Goal: Task Accomplishment & Management: Use online tool/utility

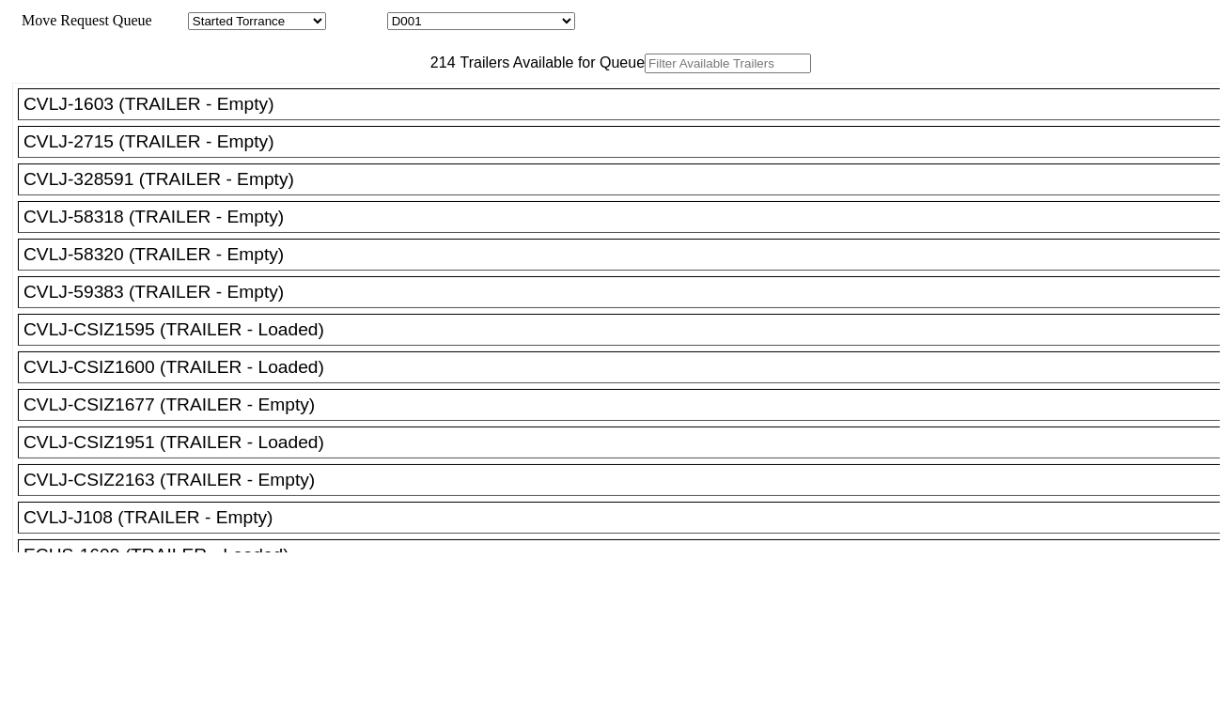
click at [462, 22] on select "D001 D002 D003 D004 D005 D006 D007 D008 D009 D010 D011 D012 D013 D014 D015 D016…" at bounding box center [481, 21] width 188 height 18
select select "3247"
click at [404, 15] on select "D001 D002 D003 D004 D005 D006 D007 D008 D009 D010 D011 D012 D013 D014 D015 D016…" at bounding box center [481, 21] width 188 height 18
click at [645, 73] on input "text" at bounding box center [728, 64] width 166 height 20
paste input "MRSU4092070"
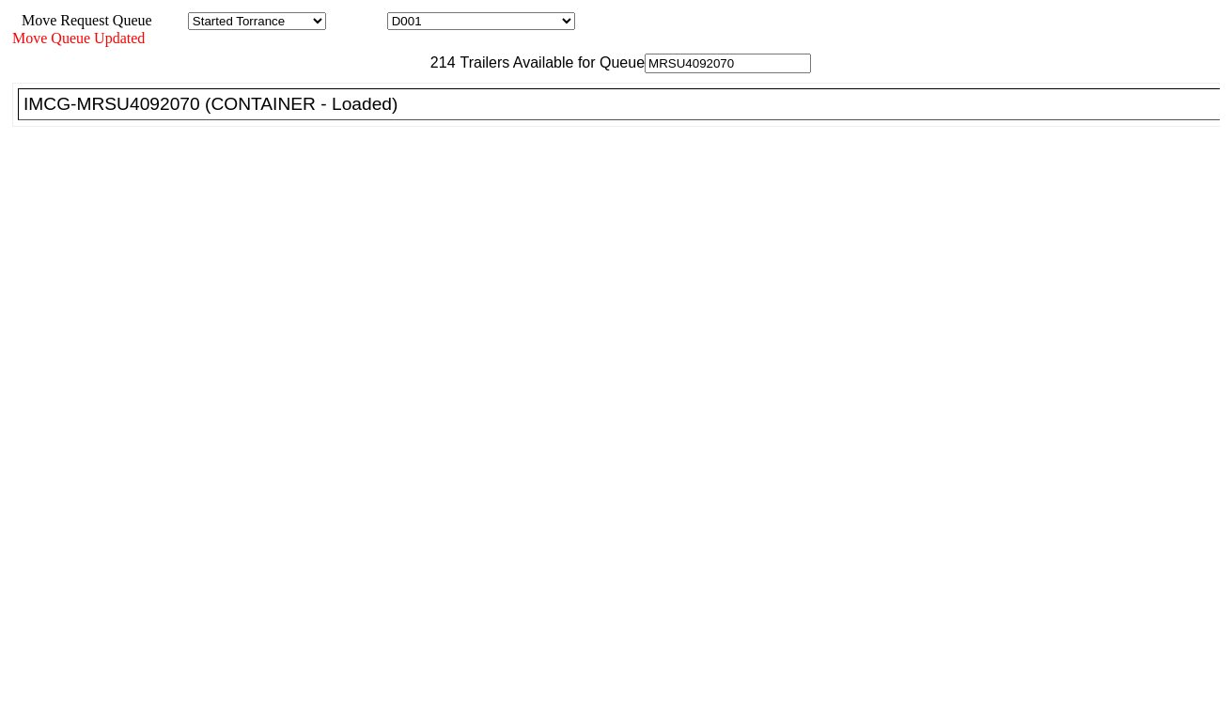
type input "MRSU4092070"
click at [359, 127] on ul "CVLJ-1603 (TRAILER - Empty) CVLJ-2715 (TRAILER - Empty) CVLJ-328591 (TRAILER - …" at bounding box center [617, 105] width 1210 height 44
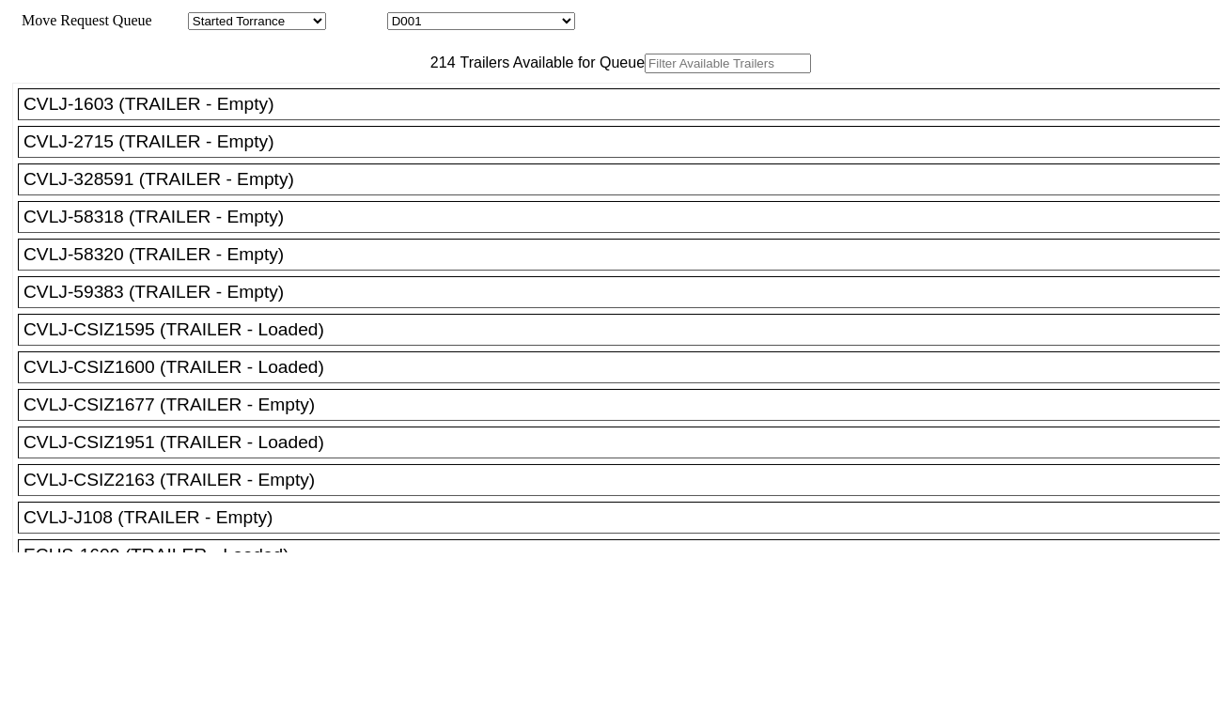
click at [477, 30] on select "D001 D002 D003 D004 D005 D006 D007 D008 D009 D010 D011 D012 D013 D014 D015 D016…" at bounding box center [481, 21] width 188 height 18
select select "3247"
click at [404, 15] on select "D001 D002 D003 D004 D005 D006 D007 D008 D009 D010 D011 D012 D013 D014 D015 D016…" at bounding box center [481, 21] width 188 height 18
click at [645, 73] on input "text" at bounding box center [728, 64] width 166 height 20
paste input "MRSU4092070"
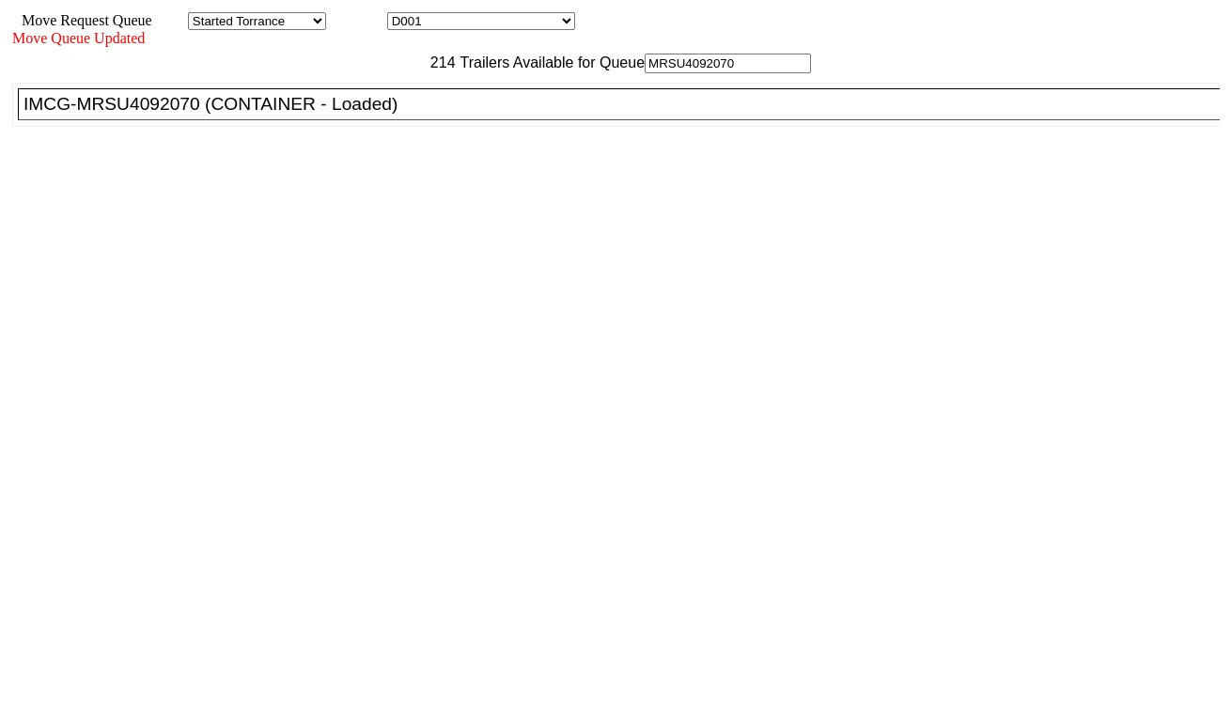
type input "MRSU4092070"
click at [352, 115] on div "IMCG-MRSU4092070 (CONTAINER - Loaded)" at bounding box center [627, 104] width 1208 height 21
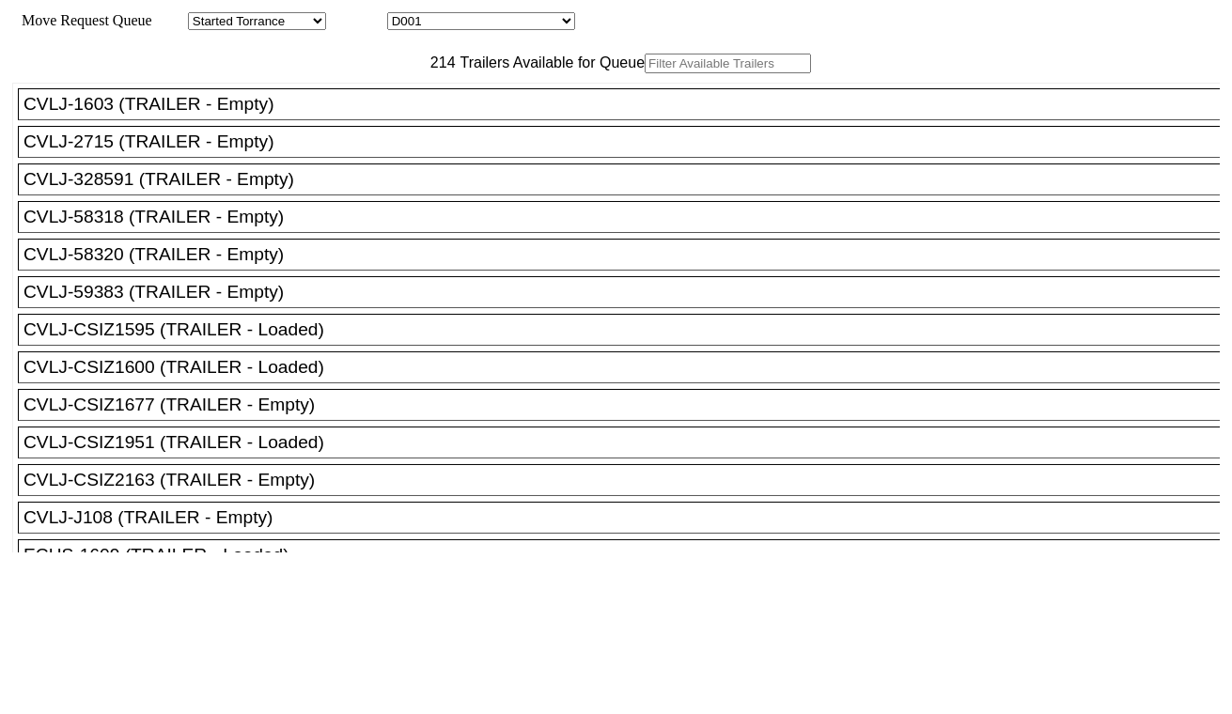
click at [446, 14] on select "D001 D002 D003 D004 D005 D006 D007 D008 D009 D010 D011 D012 D013 D014 D015 D016…" at bounding box center [481, 21] width 188 height 18
select select "3248"
click at [404, 15] on select "D001 D002 D003 D004 D005 D006 D007 D008 D009 D010 D011 D012 D013 D014 D015 D016…" at bounding box center [481, 21] width 188 height 18
click at [645, 73] on input "text" at bounding box center [728, 64] width 166 height 20
paste input "MRSU6126902"
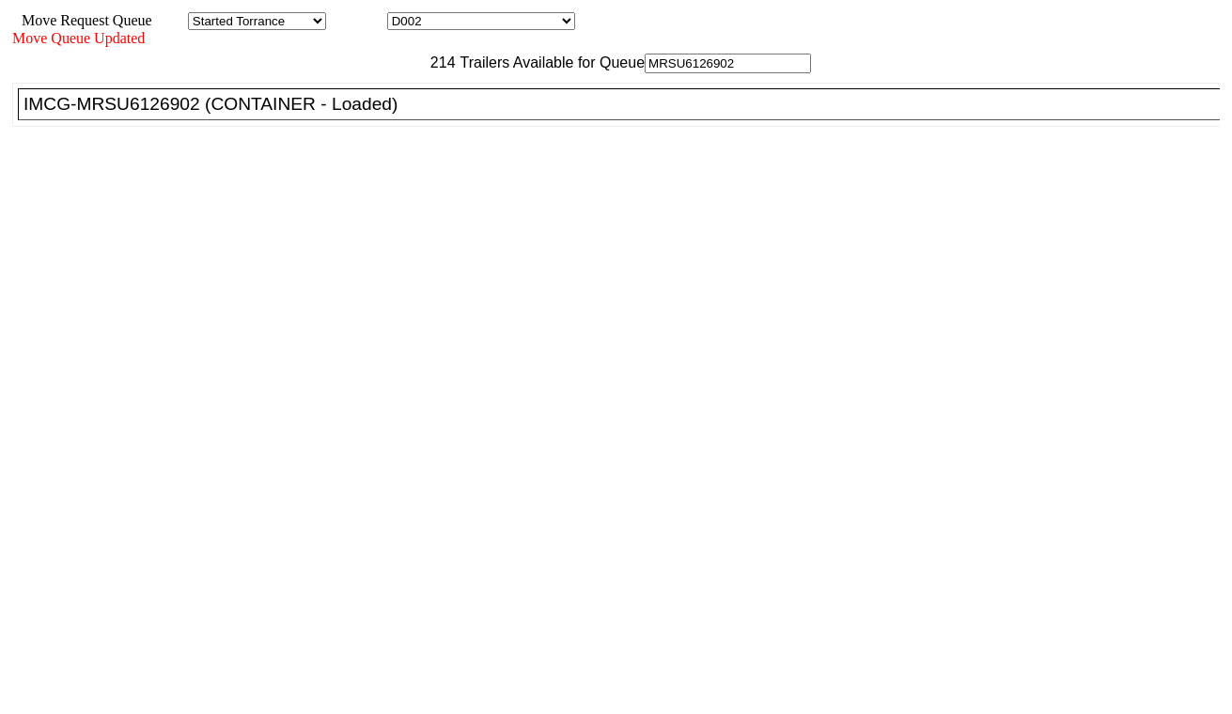
type input "MRSU6126902"
click at [381, 115] on div "IMCG-MRSU6126902 (CONTAINER - Loaded)" at bounding box center [627, 104] width 1208 height 21
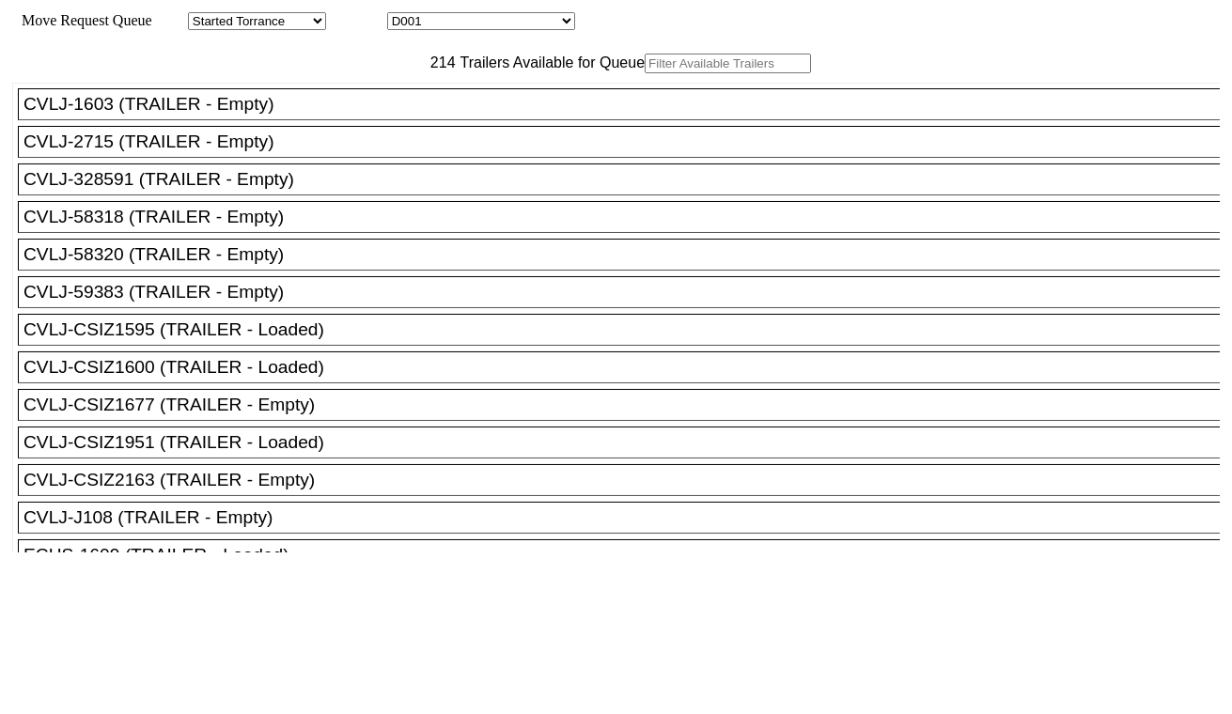
click at [645, 73] on input "text" at bounding box center [728, 64] width 166 height 20
paste input "HLBU2861640"
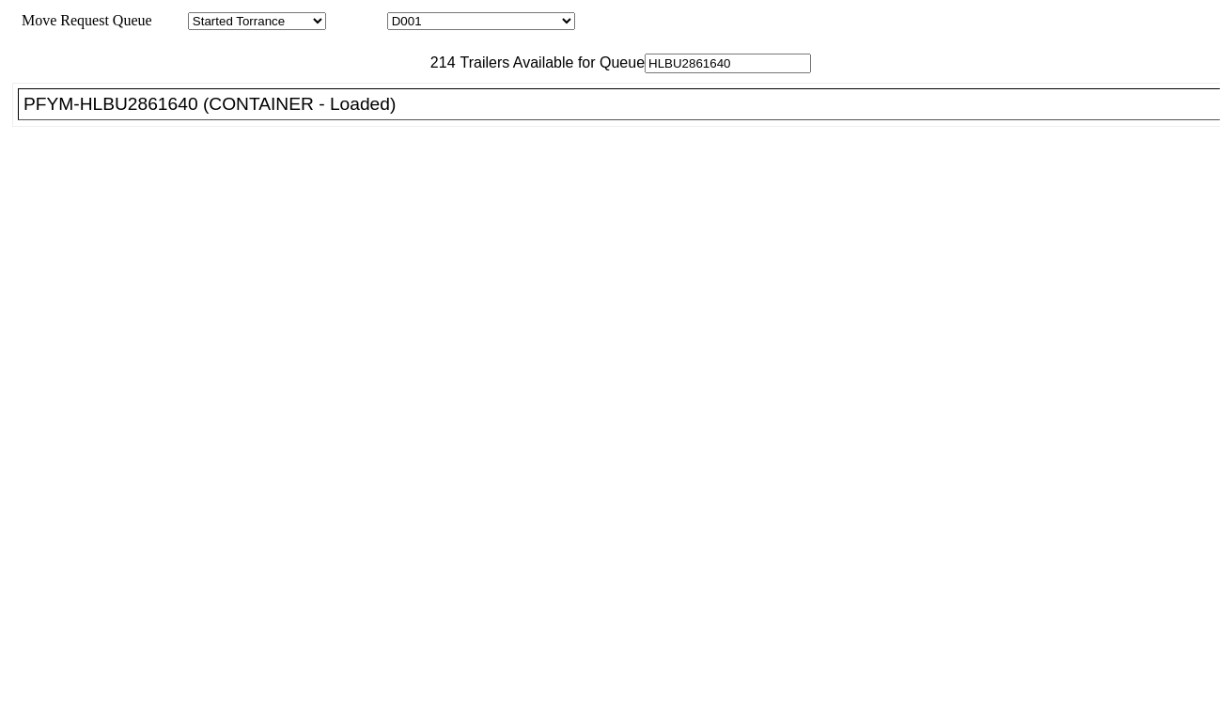
type input "HLBU2861640"
click at [354, 115] on div "PFYM-HLBU2861640 (CONTAINER - Loaded)" at bounding box center [627, 104] width 1208 height 21
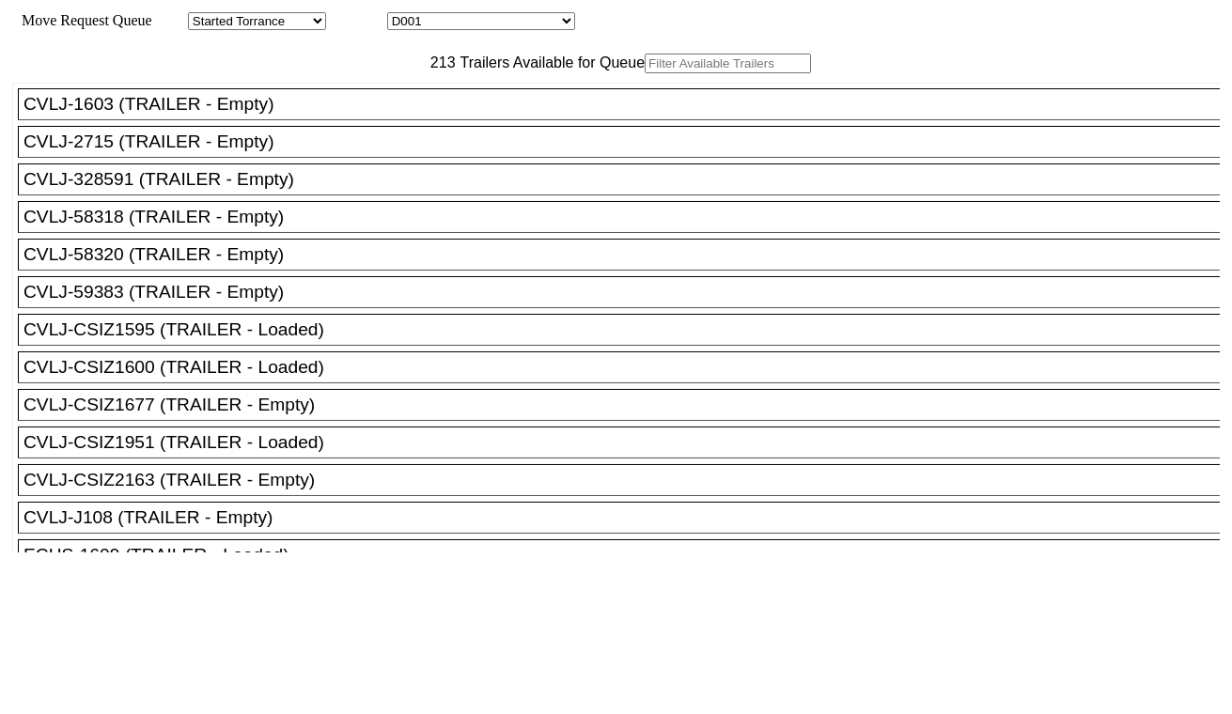
click at [509, 23] on select "D001 D002 D003 D004 D005 D006 D007 D008 D009 D010 D011 D012 D013 D014 D015 D016…" at bounding box center [481, 21] width 188 height 18
select select "3250"
click at [404, 15] on select "D001 D002 D003 D004 D005 D006 D007 D008 D009 D010 D011 D012 D013 D014 D015 D016…" at bounding box center [481, 21] width 188 height 18
drag, startPoint x: 405, startPoint y: 107, endPoint x: 397, endPoint y: 101, distance: 10.7
click at [645, 73] on input "text" at bounding box center [728, 64] width 166 height 20
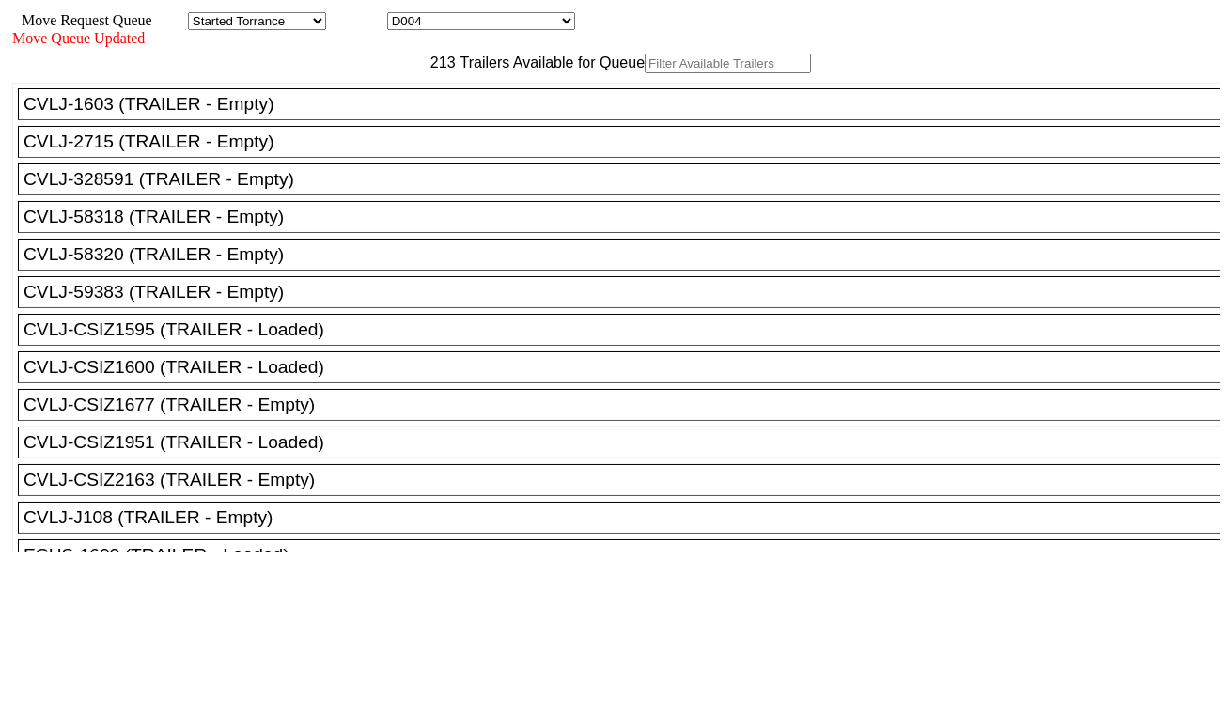
paste input "TLLU4699680"
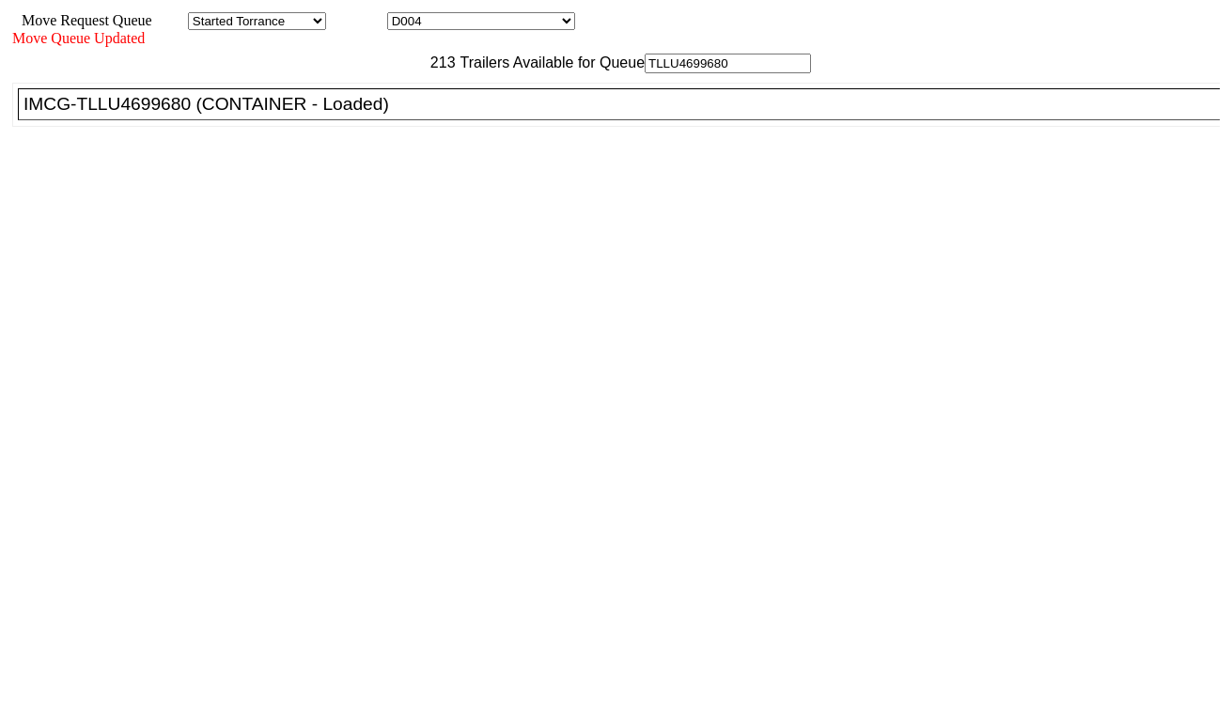
type input "TLLU4699680"
click at [382, 115] on div "IMCG-TLLU4699680 (CONTAINER - Loaded)" at bounding box center [627, 104] width 1208 height 21
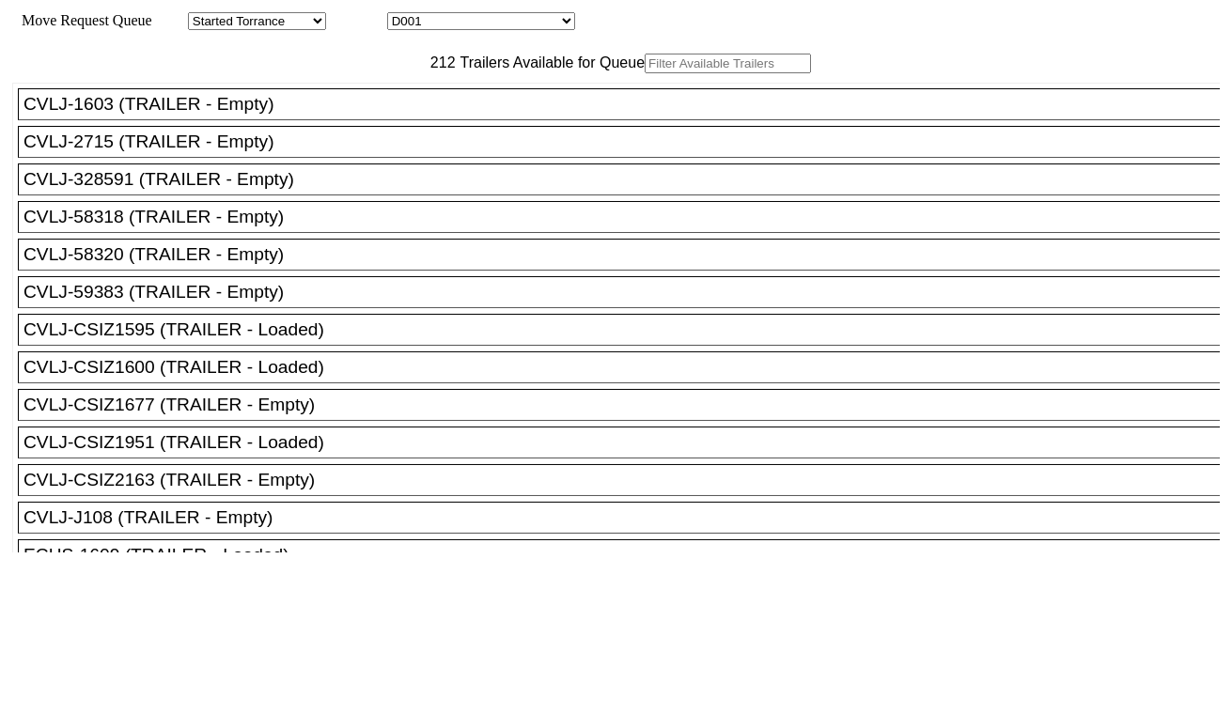
click at [470, 22] on select "D001 D002 D003 D004 D005 D006 D007 D008 D009 D010 D011 D012 D013 D014 D015 D016…" at bounding box center [481, 21] width 188 height 18
select select "3251"
click at [404, 15] on select "D001 D002 D003 D004 D005 D006 D007 D008 D009 D010 D011 D012 D013 D014 D015 D016…" at bounding box center [481, 21] width 188 height 18
click at [645, 73] on input "text" at bounding box center [728, 64] width 166 height 20
paste input "MRSU8123230"
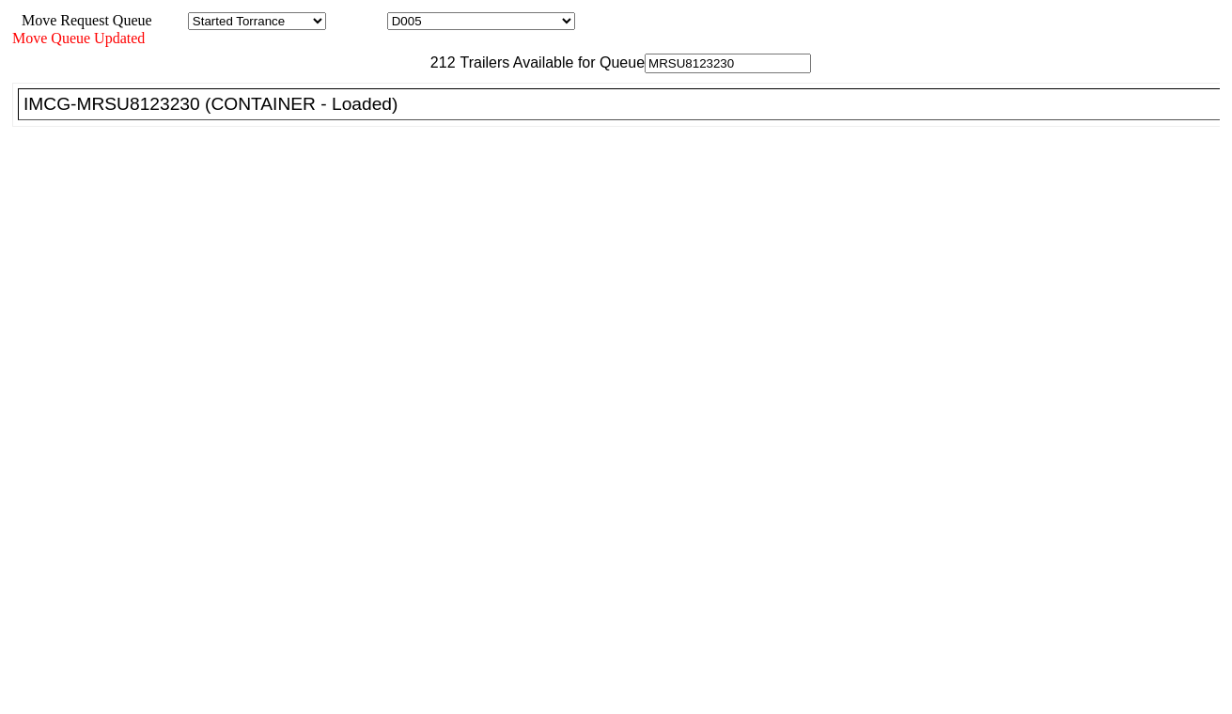
type input "MRSU8123230"
click at [385, 115] on div "IMCG-MRSU8123230 (CONTAINER - Loaded)" at bounding box center [627, 104] width 1208 height 21
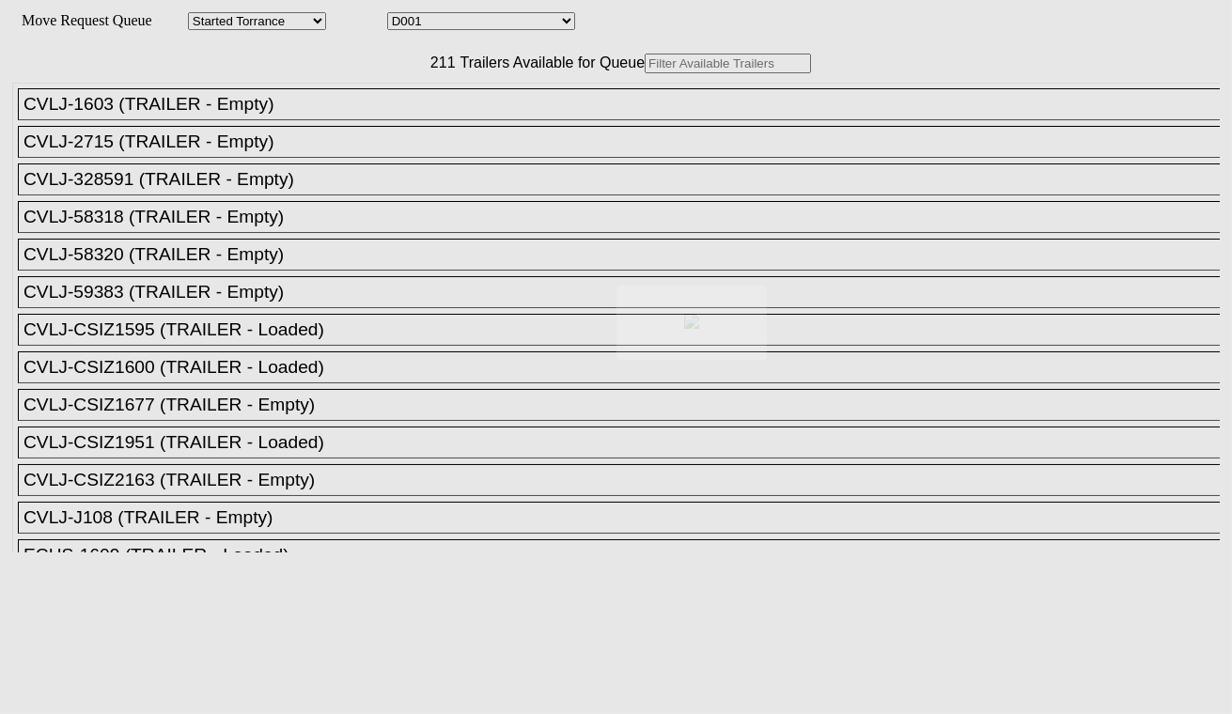
click at [463, 23] on div at bounding box center [616, 357] width 1232 height 714
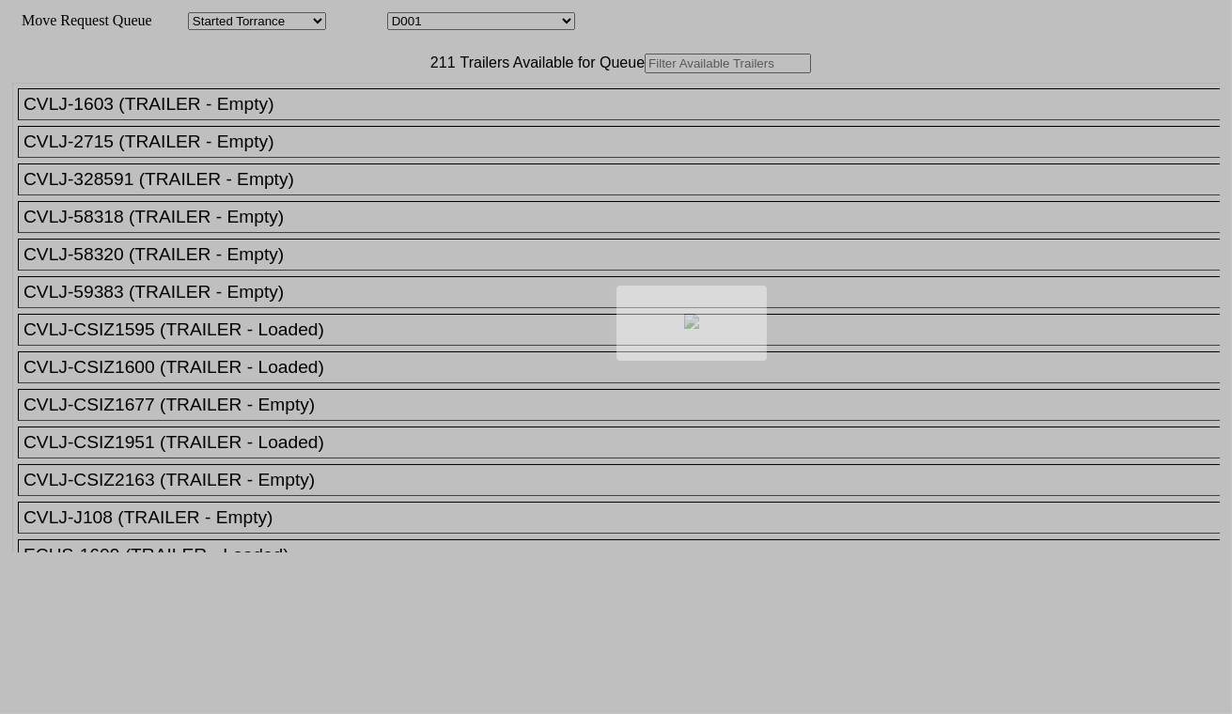
click at [465, 23] on div at bounding box center [616, 357] width 1232 height 714
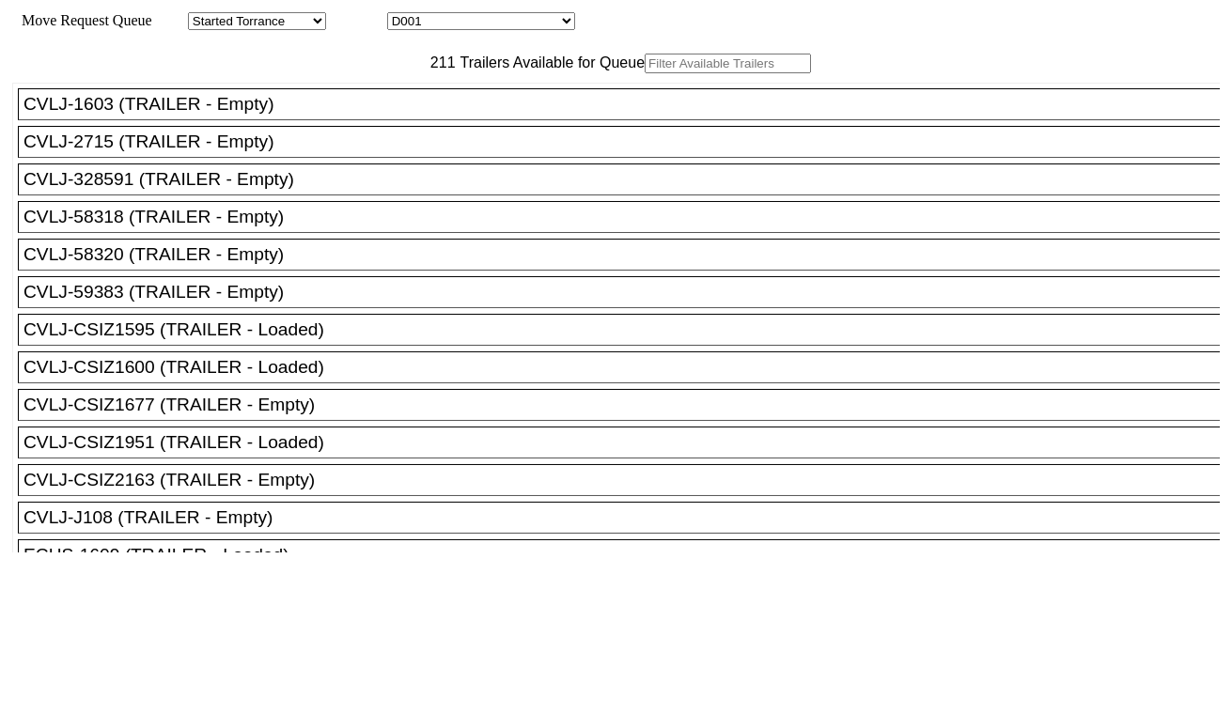
click at [465, 23] on select "D001 D002 D003 D004 D005 D006 D007 D008 D009 D010 D011 D012 D013 D014 D015 D016…" at bounding box center [481, 21] width 188 height 18
select select "3252"
click at [404, 15] on select "D001 D002 D003 D004 D005 D006 D007 D008 D009 D010 D011 D012 D013 D014 D015 D016…" at bounding box center [481, 21] width 188 height 18
click at [645, 73] on input "text" at bounding box center [728, 64] width 166 height 20
paste input "FFAU7601747"
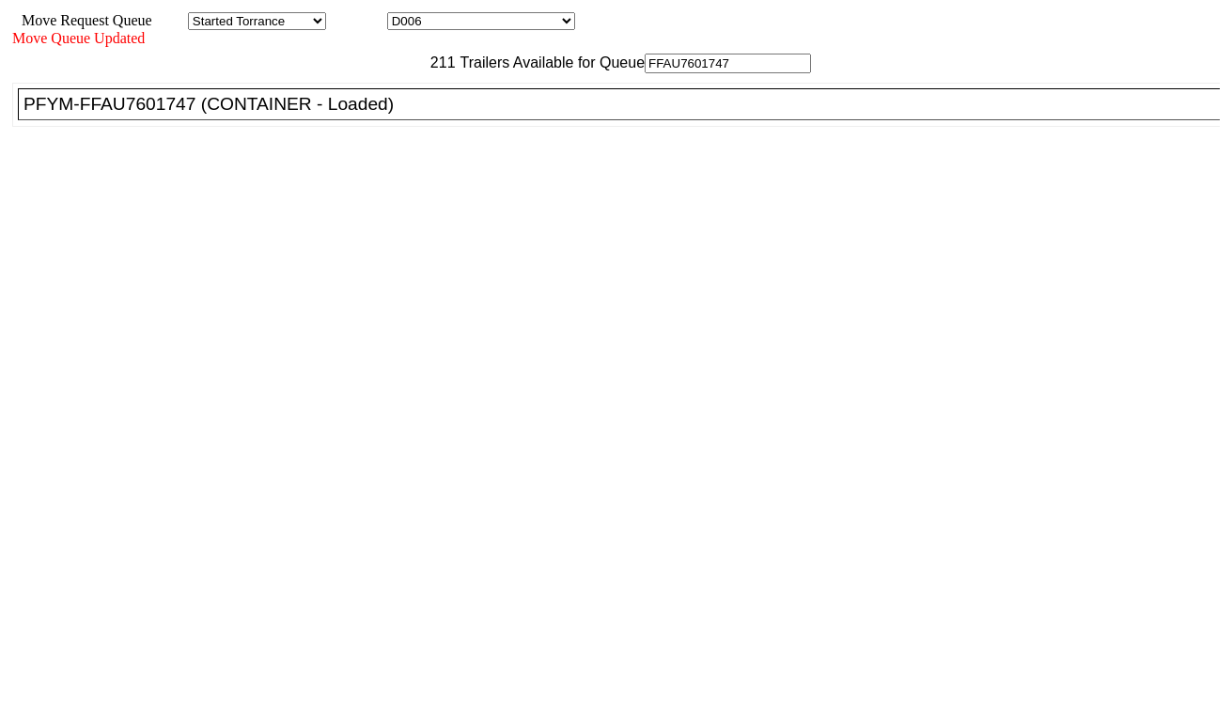
type input "FFAU7601747"
click at [383, 115] on div "PFYM-FFAU7601747 (CONTAINER - Loaded)" at bounding box center [627, 104] width 1208 height 21
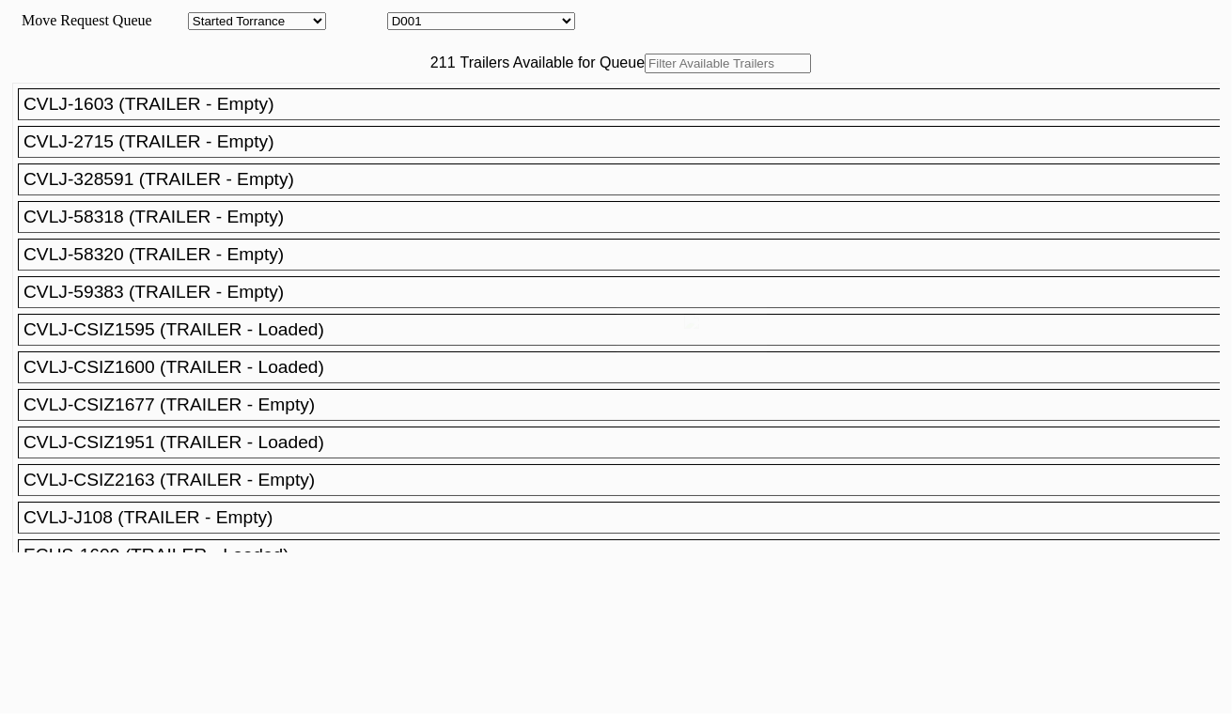
click at [483, 28] on select "D001 D002 D003 D004 D005 D006 D007 D008 D009 D010 D011 D012 D013 D014 D015 D016…" at bounding box center [481, 21] width 188 height 18
select select "3253"
click at [404, 15] on select "D001 D002 D003 D004 D005 D006 D007 D008 D009 D010 D011 D012 D013 D014 D015 D016…" at bounding box center [481, 21] width 188 height 18
click at [645, 73] on input "text" at bounding box center [728, 64] width 166 height 20
paste input "CMAU6977829"
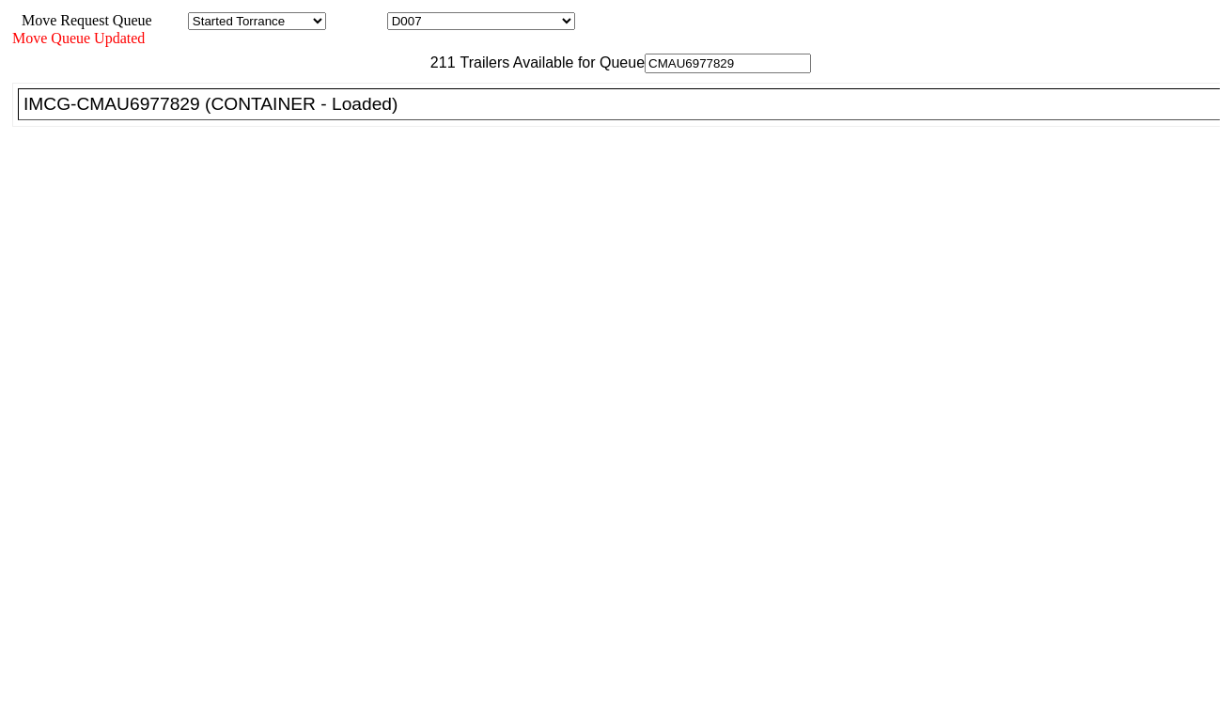
type input "CMAU6977829"
click at [377, 115] on div "IMCG-CMAU6977829 (CONTAINER - Loaded)" at bounding box center [627, 104] width 1208 height 21
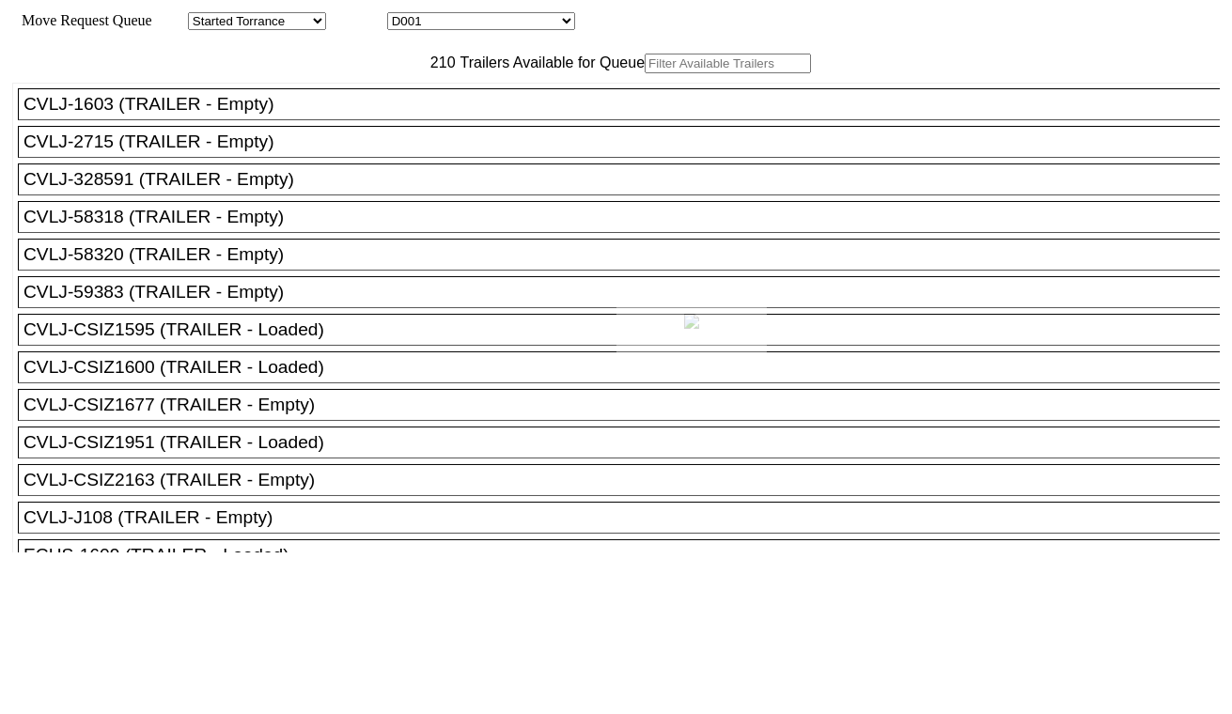
click at [518, 24] on div at bounding box center [616, 357] width 1232 height 714
select select "3254"
click at [404, 15] on select "D001 D002 D003 D004 D005 D006 D007 D008 D009 D010 D011 D012 D013 D014 D015 D016…" at bounding box center [481, 21] width 188 height 18
click at [645, 73] on input "text" at bounding box center [728, 64] width 166 height 20
paste input "MEDU9408911"
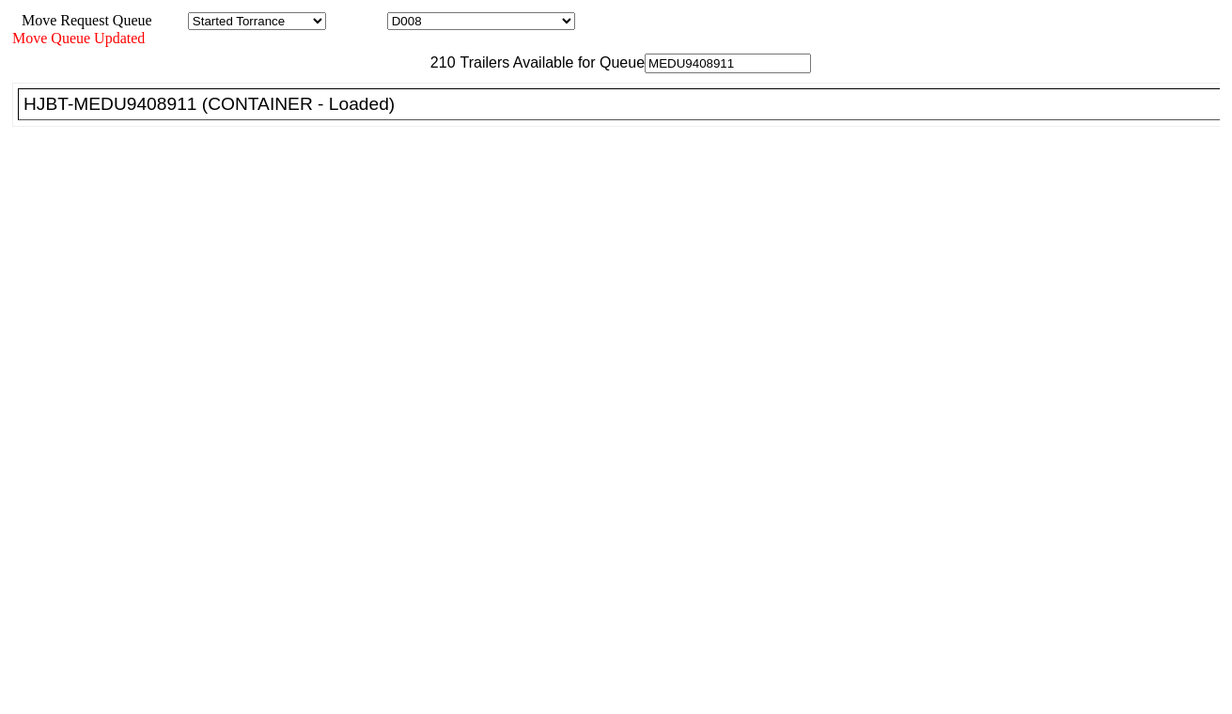
type input "MEDU9408911"
click at [370, 120] on li "HJBT-MEDU9408911 (CONTAINER - Loaded)" at bounding box center [627, 104] width 1219 height 32
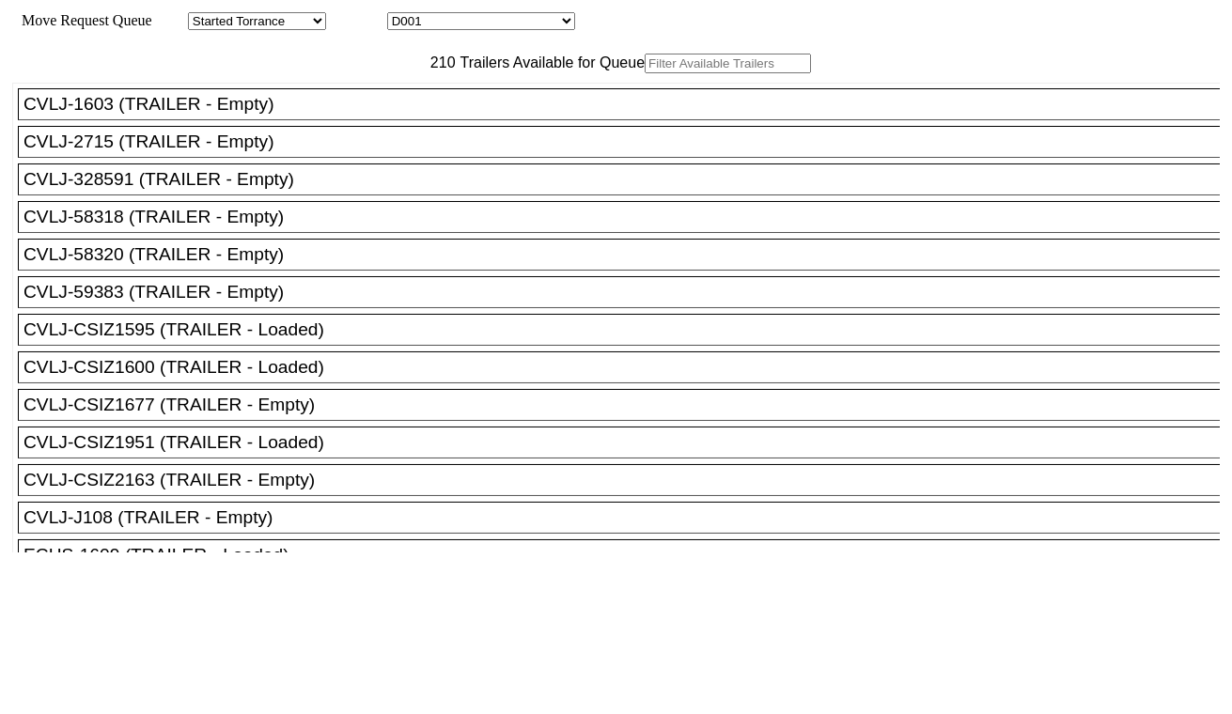
click at [462, 22] on select "D001 D002 D003 D004 D005 D006 D007 D008 D009 D010 D011 D012 D013 D014 D015 D016…" at bounding box center [481, 21] width 188 height 18
select select "3255"
click at [404, 15] on select "D001 D002 D003 D004 D005 D006 D007 D008 D009 D010 D011 D012 D013 D014 D015 D016…" at bounding box center [481, 21] width 188 height 18
click at [645, 73] on input "text" at bounding box center [728, 64] width 166 height 20
paste input "MSDU5575899"
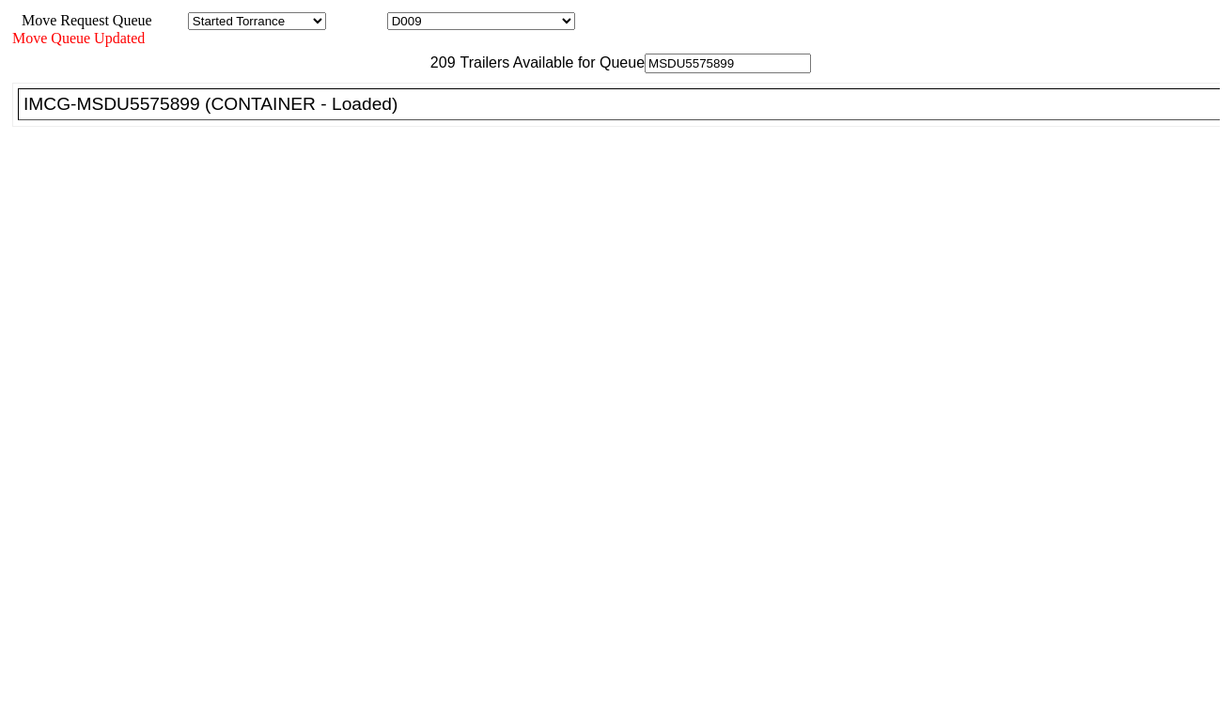
type input "MSDU5575899"
click at [360, 115] on div "IMCG-MSDU5575899 (CONTAINER - Loaded)" at bounding box center [627, 104] width 1208 height 21
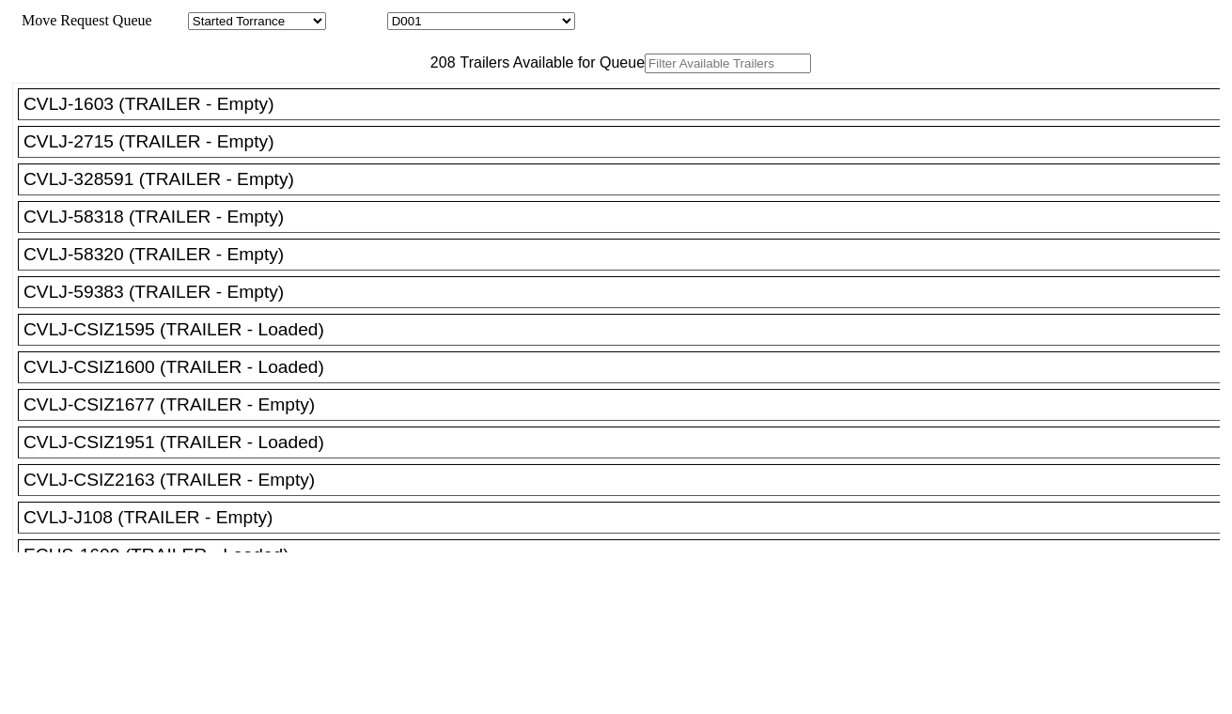
click at [491, 23] on select "D001 D002 D003 D004 D005 D006 D007 D008 D009 D010 D011 D012 D013 D014 D015 D016…" at bounding box center [481, 21] width 188 height 18
select select "3256"
click at [404, 15] on select "D001 D002 D003 D004 D005 D006 D007 D008 D009 D010 D011 D012 D013 D014 D015 D016…" at bounding box center [481, 21] width 188 height 18
click at [645, 73] on input "text" at bounding box center [728, 64] width 166 height 20
paste input "TCNU2923682"
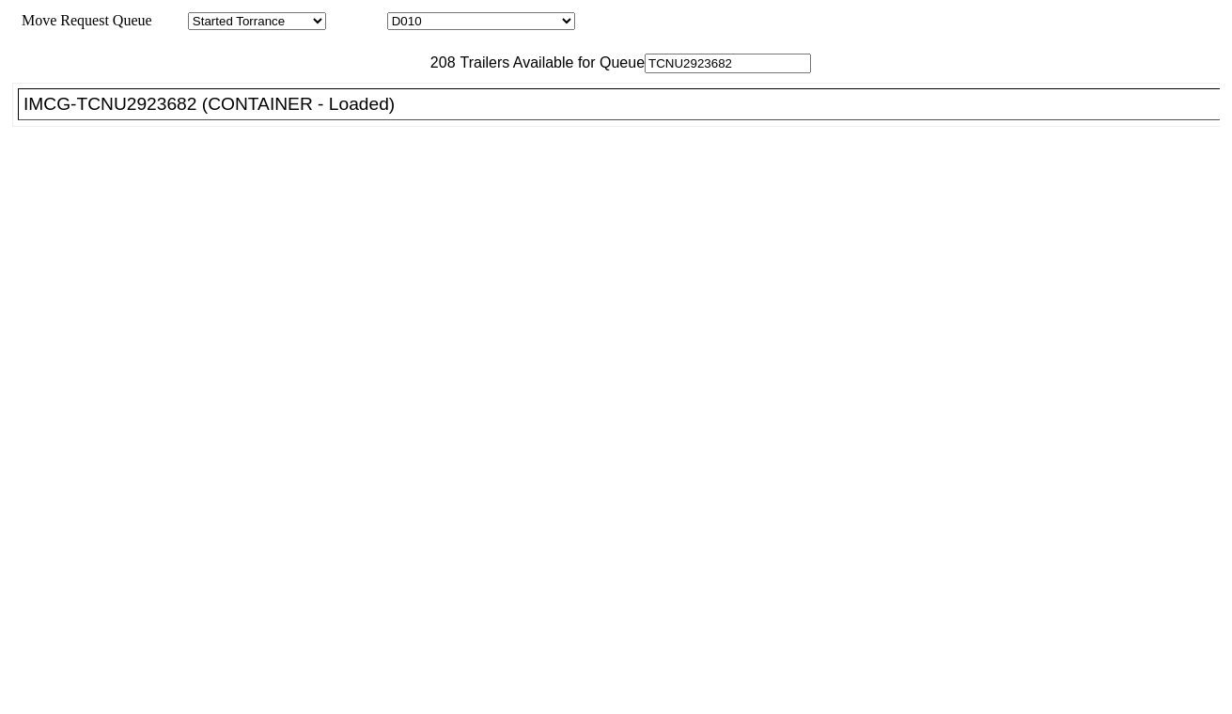
type input "TCNU2923682"
click at [360, 115] on div "IMCG-TCNU2923682 (CONTAINER - Loaded)" at bounding box center [627, 104] width 1208 height 21
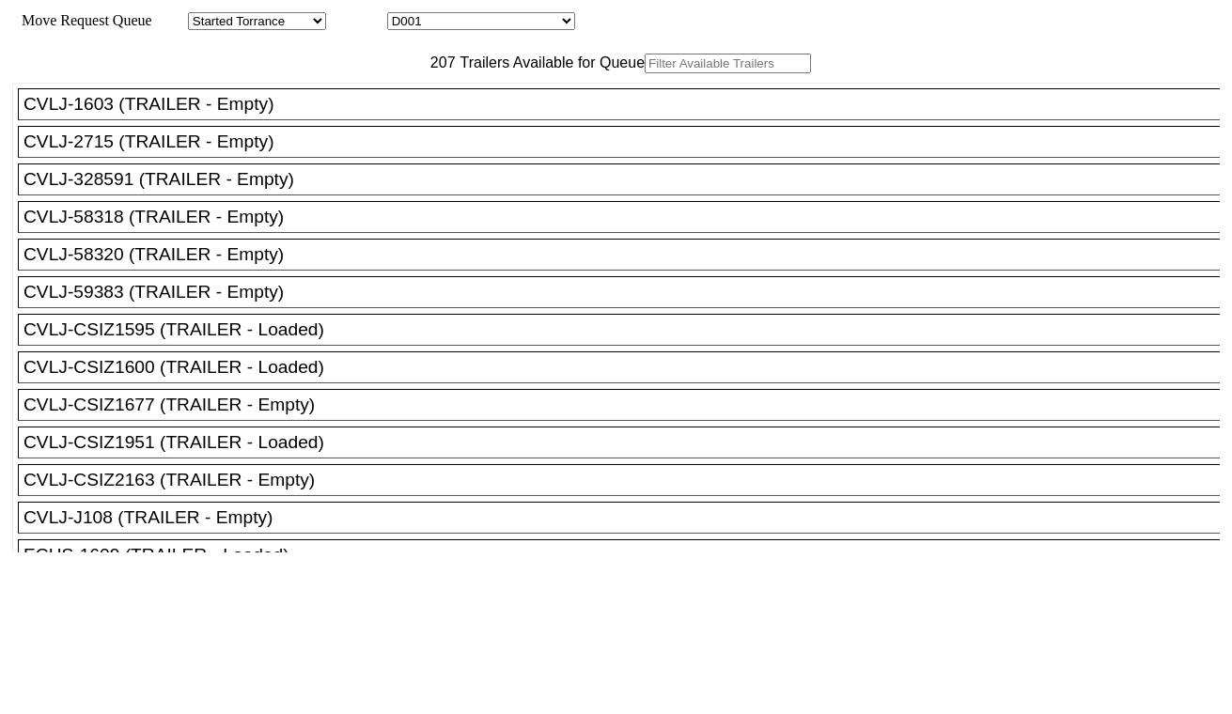
click at [483, 20] on select "D001 D002 D003 D004 D005 D006 D007 D008 D009 D010 D011 D012 D013 D014 D015 D016…" at bounding box center [481, 21] width 188 height 18
select select "3257"
click at [404, 15] on select "D001 D002 D003 D004 D005 D006 D007 D008 D009 D010 D011 D012 D013 D014 D015 D016…" at bounding box center [481, 21] width 188 height 18
click at [645, 73] on input "text" at bounding box center [728, 64] width 166 height 20
paste input "MRSU7636330"
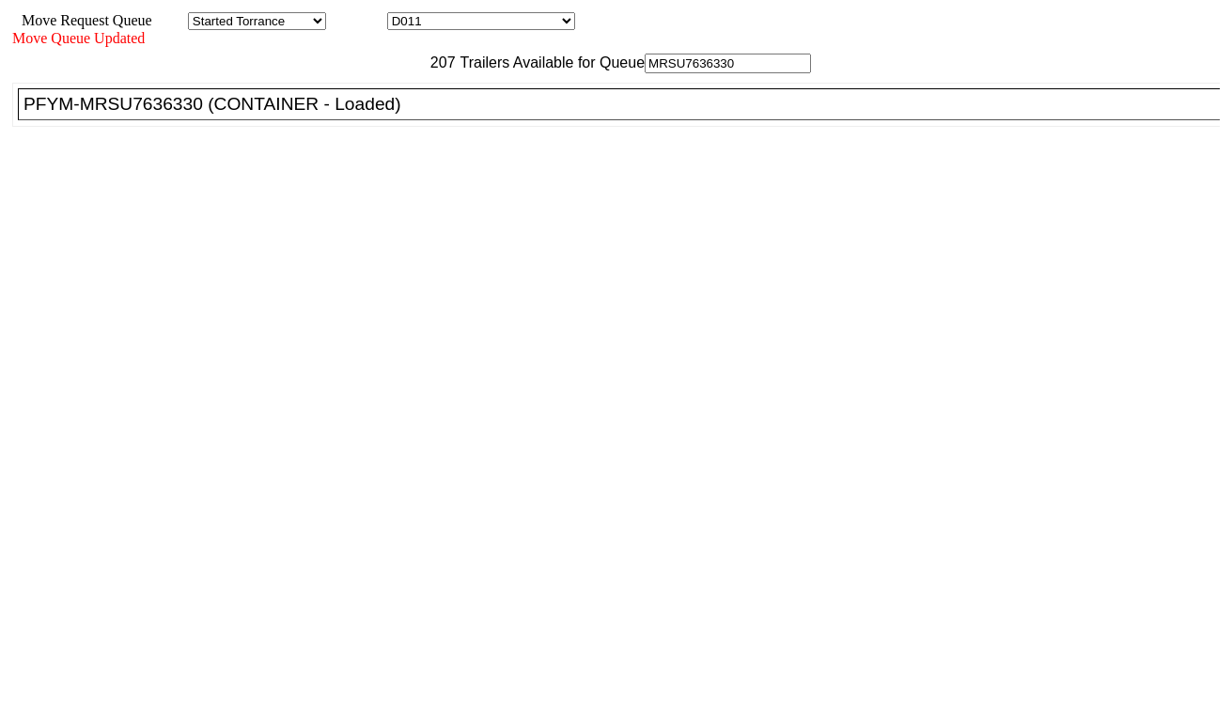
type input "MRSU7636330"
click at [381, 115] on div "PFYM-MRSU7636330 (CONTAINER - Loaded)" at bounding box center [627, 104] width 1208 height 21
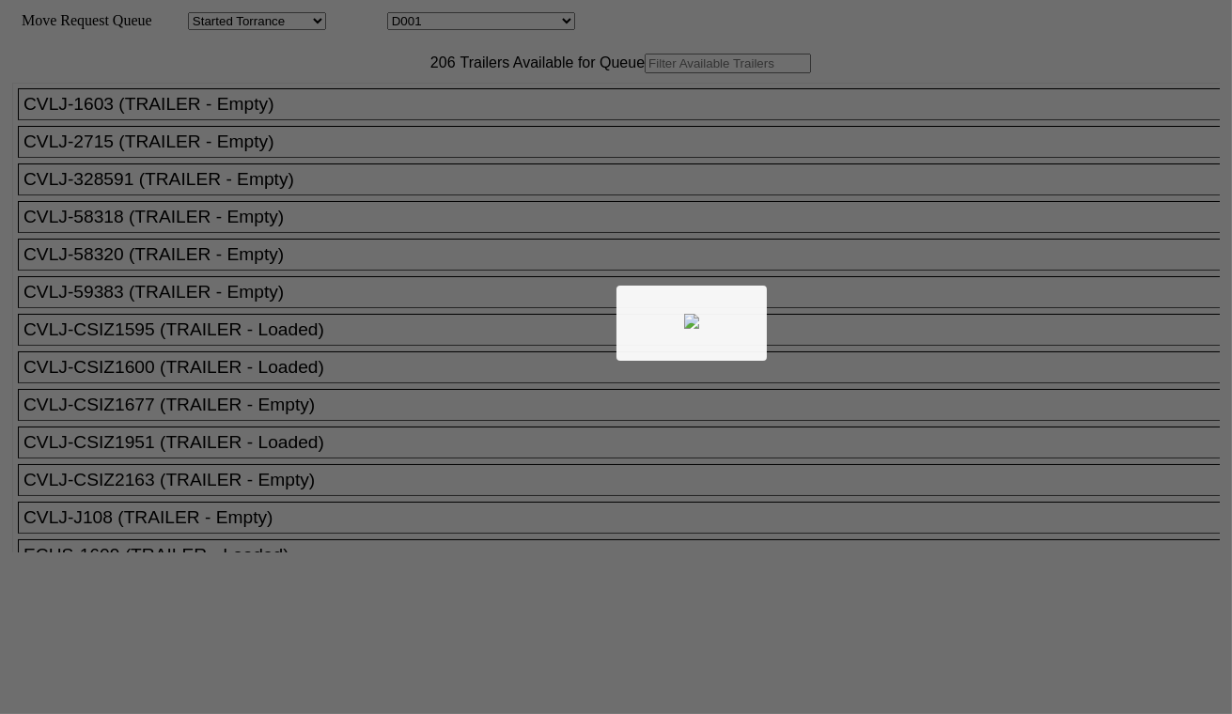
click at [477, 21] on div at bounding box center [616, 357] width 1232 height 714
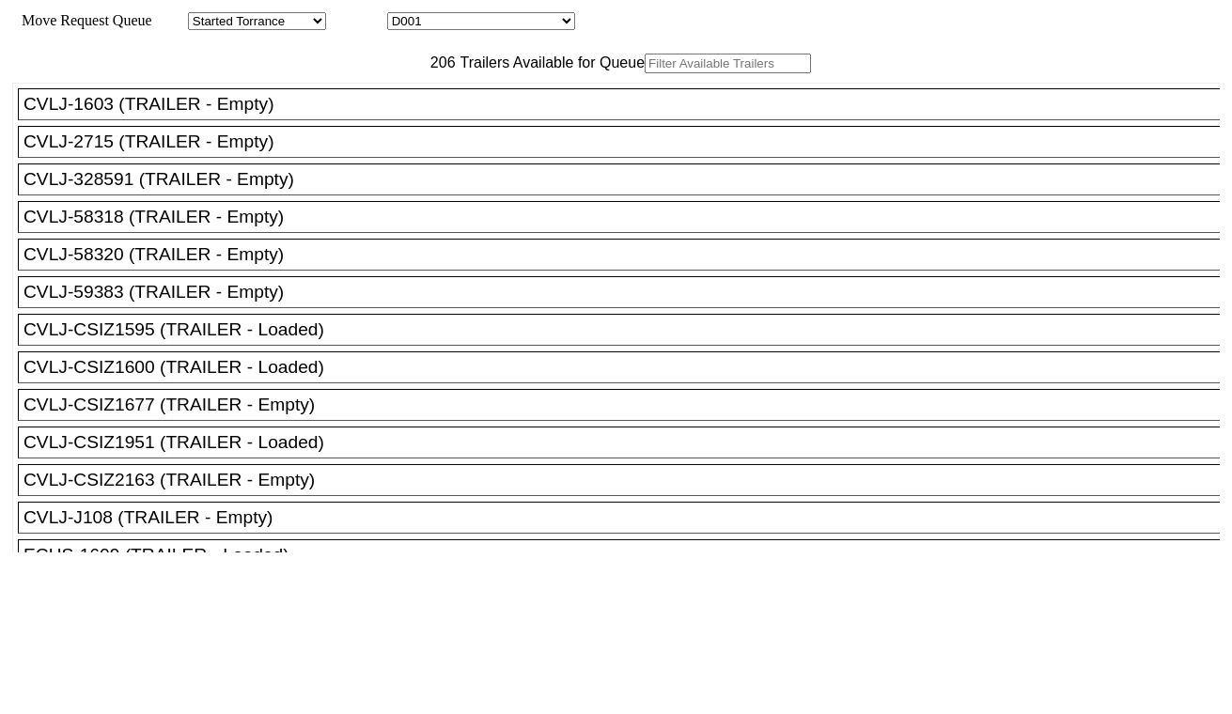
click at [480, 21] on select "D001 D002 D003 D004 D005 D006 D007 D008 D009 D010 D011 D012 D013 D014 D015 D016…" at bounding box center [481, 21] width 188 height 18
select select "3258"
click at [404, 15] on select "D001 D002 D003 D004 D005 D006 D007 D008 D009 D010 D011 D012 D013 D014 D015 D016…" at bounding box center [481, 21] width 188 height 18
click at [645, 73] on input "text" at bounding box center [728, 64] width 166 height 20
paste input "MRSU7328169"
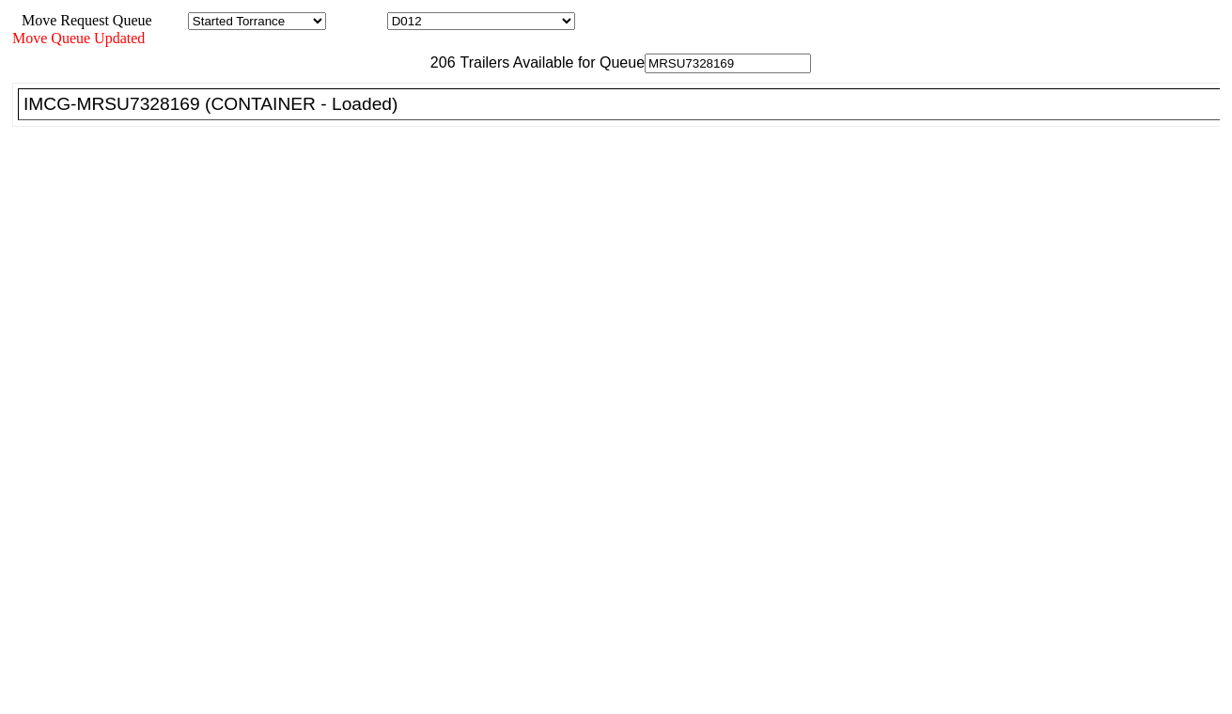
type input "MRSU7328169"
click at [390, 115] on div "IMCG-MRSU7328169 (CONTAINER - Loaded)" at bounding box center [627, 104] width 1208 height 21
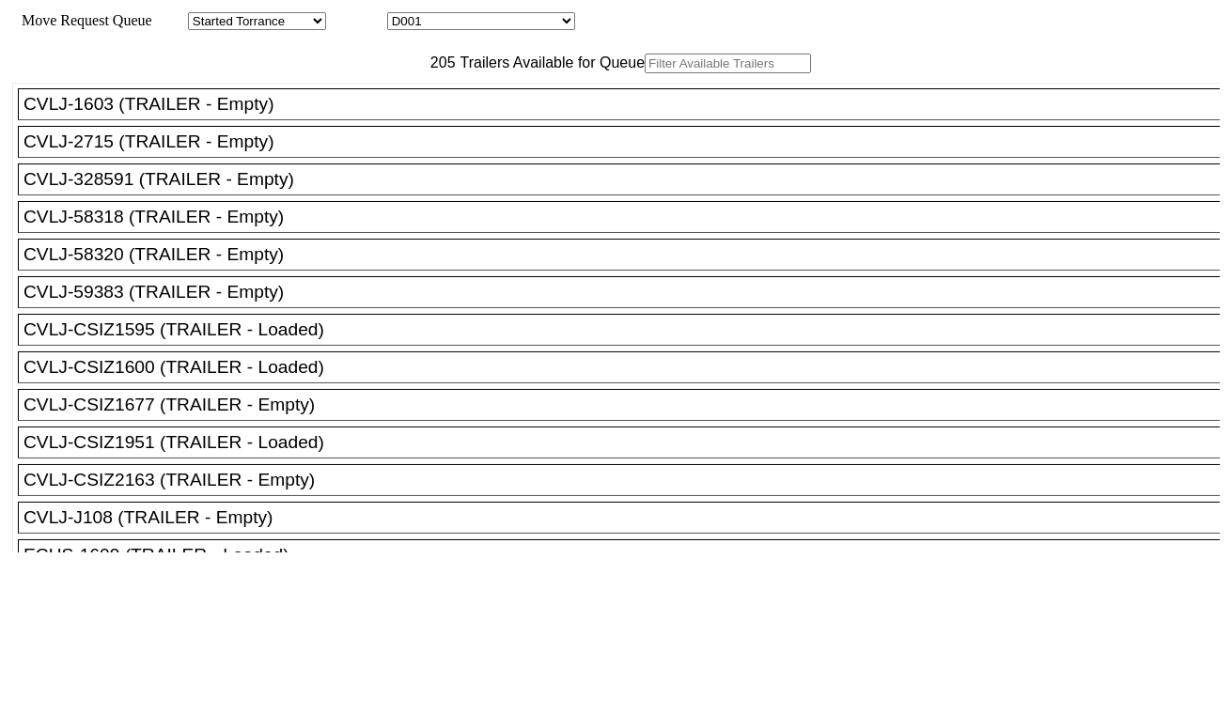
click at [447, 23] on select "D001 D002 D003 D004 D005 D006 D007 D008 D009 D010 D011 D012 D013 D014 D015 D016…" at bounding box center [481, 21] width 188 height 18
select select "3259"
click at [404, 15] on select "D001 D002 D003 D004 D005 D006 D007 D008 D009 D010 D011 D012 D013 D014 D015 D016…" at bounding box center [481, 21] width 188 height 18
click at [645, 73] on input "text" at bounding box center [728, 64] width 166 height 20
paste input "TLLU5120828"
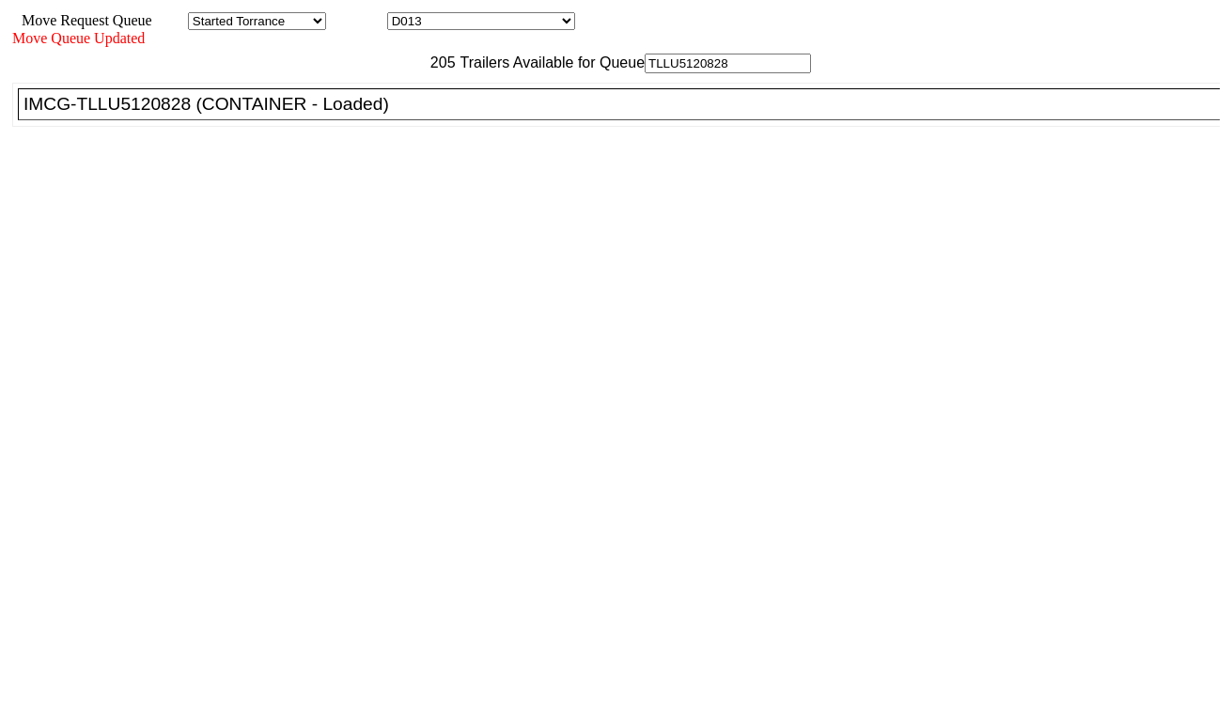
type input "TLLU5120828"
click at [381, 115] on div "IMCG-TLLU5120828 (CONTAINER - Loaded)" at bounding box center [627, 104] width 1208 height 21
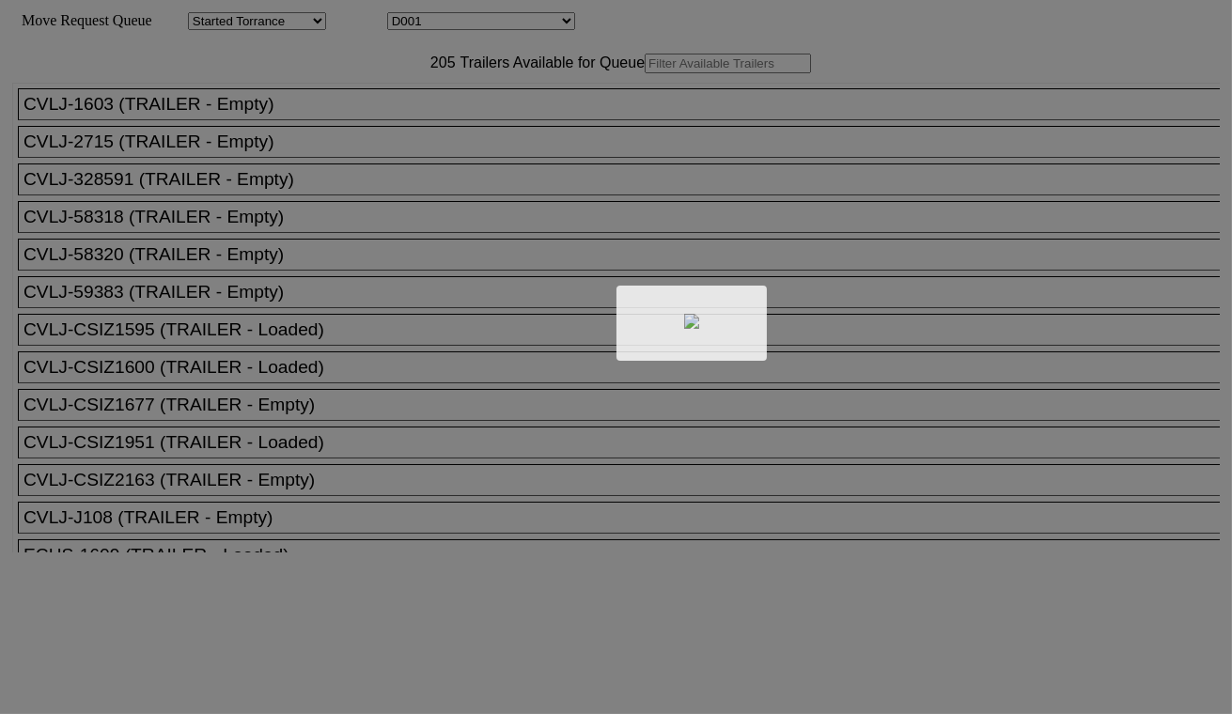
drag, startPoint x: 454, startPoint y: 13, endPoint x: 466, endPoint y: 20, distance: 13.9
click at [466, 20] on div at bounding box center [616, 357] width 1232 height 714
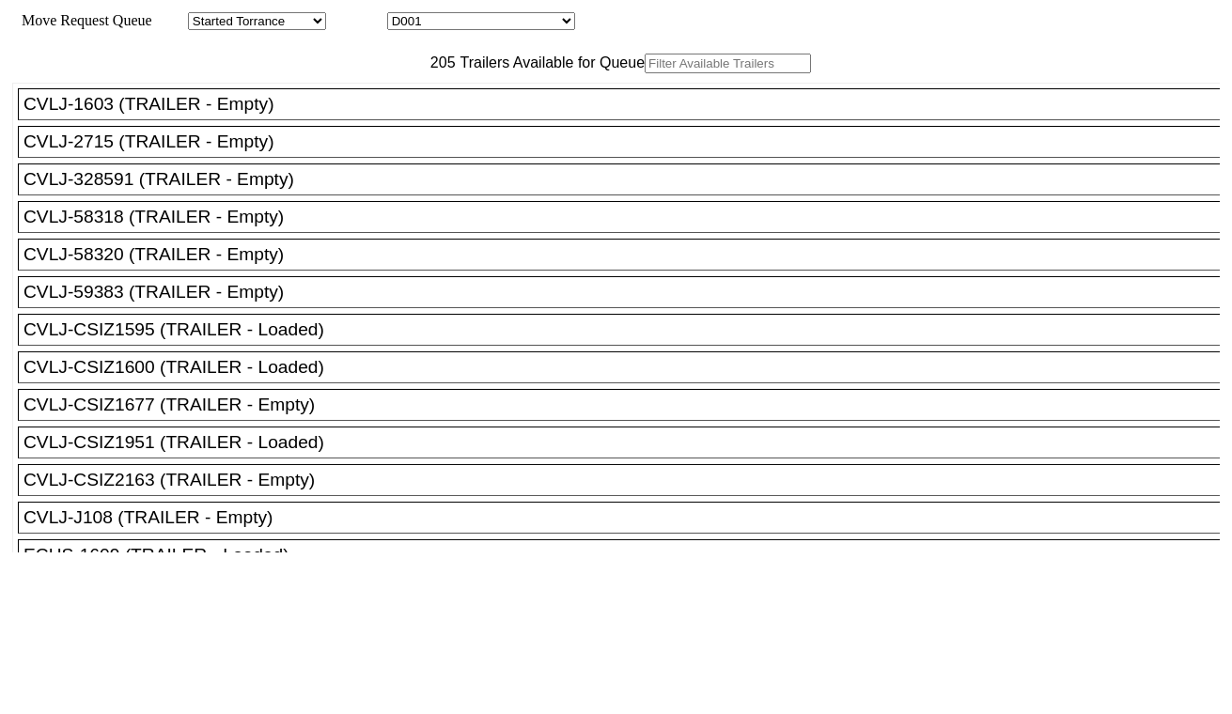
click at [470, 23] on select "D001 D002 D003 D004 D005 D006 D007 D008 D009 D010 D011 D012 D013 D014 D015 D016…" at bounding box center [481, 21] width 188 height 18
click at [404, 15] on select "D001 D002 D003 D004 D005 D006 D007 D008 D009 D010 D011 D012 D013 D014 D015 D016…" at bounding box center [481, 21] width 188 height 18
click at [484, 23] on select "D001 D002 D003 D004 D005 D006 D007 D008 D009 D010 D011 D012 D013 D014 D015 D016…" at bounding box center [481, 21] width 188 height 18
select select "3260"
click at [404, 15] on select "D001 D002 D003 D004 D005 D006 D007 D008 D009 D010 D011 D012 D013 D014 D015 D016…" at bounding box center [481, 21] width 188 height 18
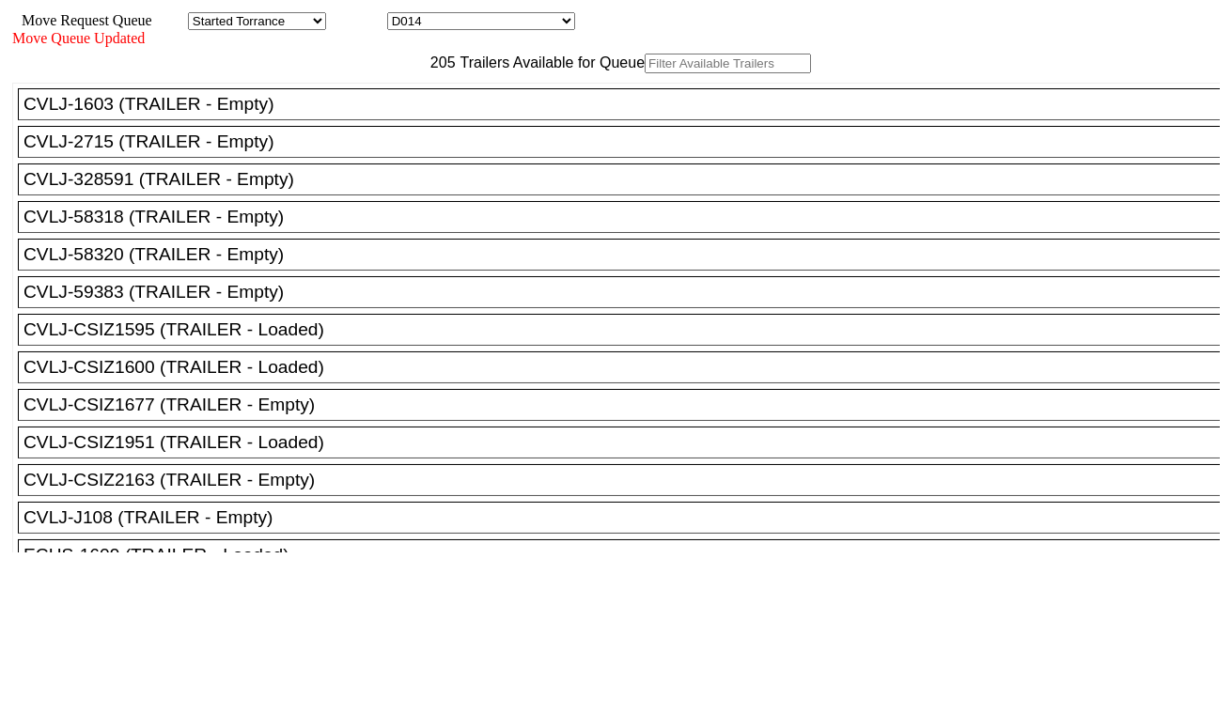
click at [645, 73] on input "text" at bounding box center [728, 64] width 166 height 20
paste input "TGBU5742760"
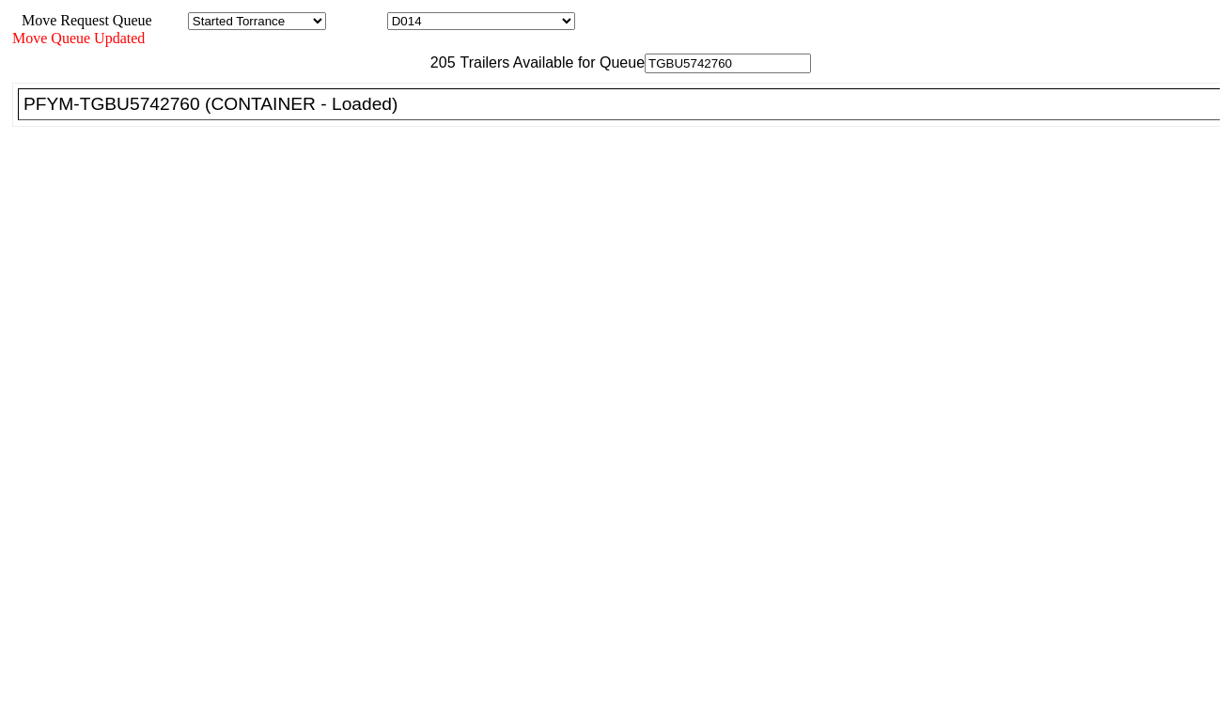
type input "TGBU5742760"
click at [367, 115] on div "PFYM-TGBU5742760 (CONTAINER - Loaded)" at bounding box center [627, 104] width 1208 height 21
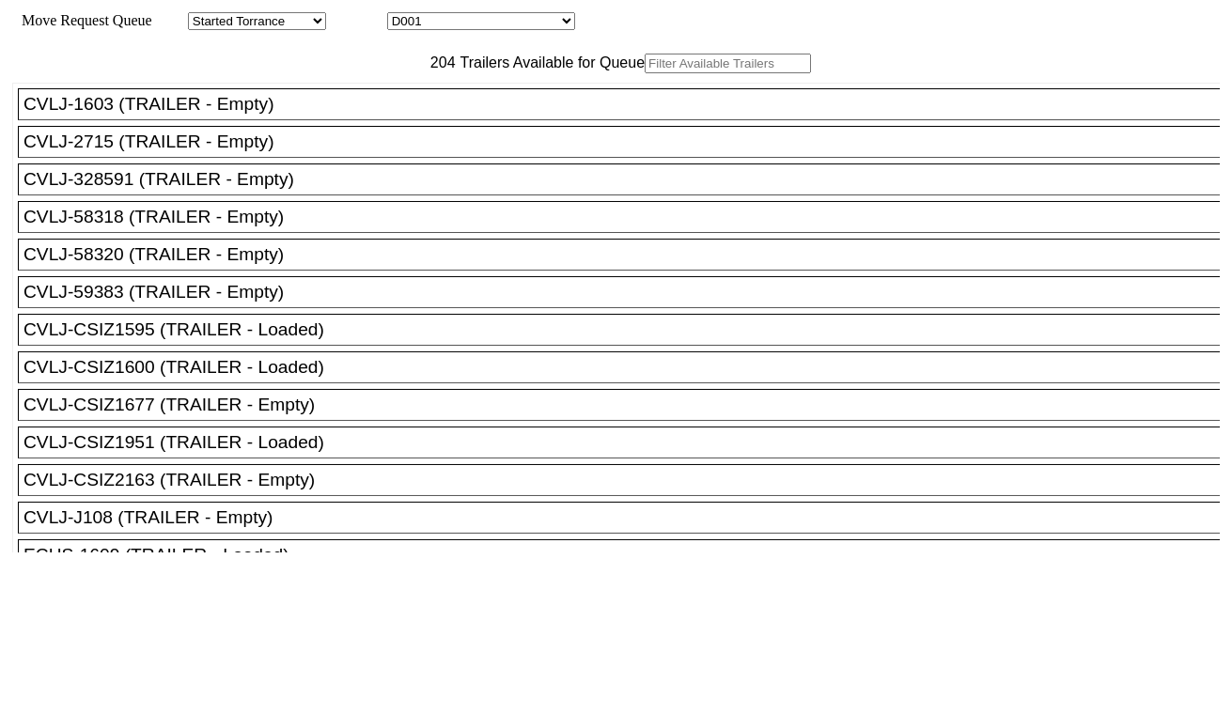
click at [508, 23] on select "D001 D002 D003 D004 D005 D006 D007 D008 D009 D010 D011 D012 D013 D014 D015 D016…" at bounding box center [481, 21] width 188 height 18
select select "3261"
click at [404, 15] on select "D001 D002 D003 D004 D005 D006 D007 D008 D009 D010 D011 D012 D013 D014 D015 D016…" at bounding box center [481, 21] width 188 height 18
click at [645, 73] on input "text" at bounding box center [728, 64] width 166 height 20
paste input "DRYU6044837"
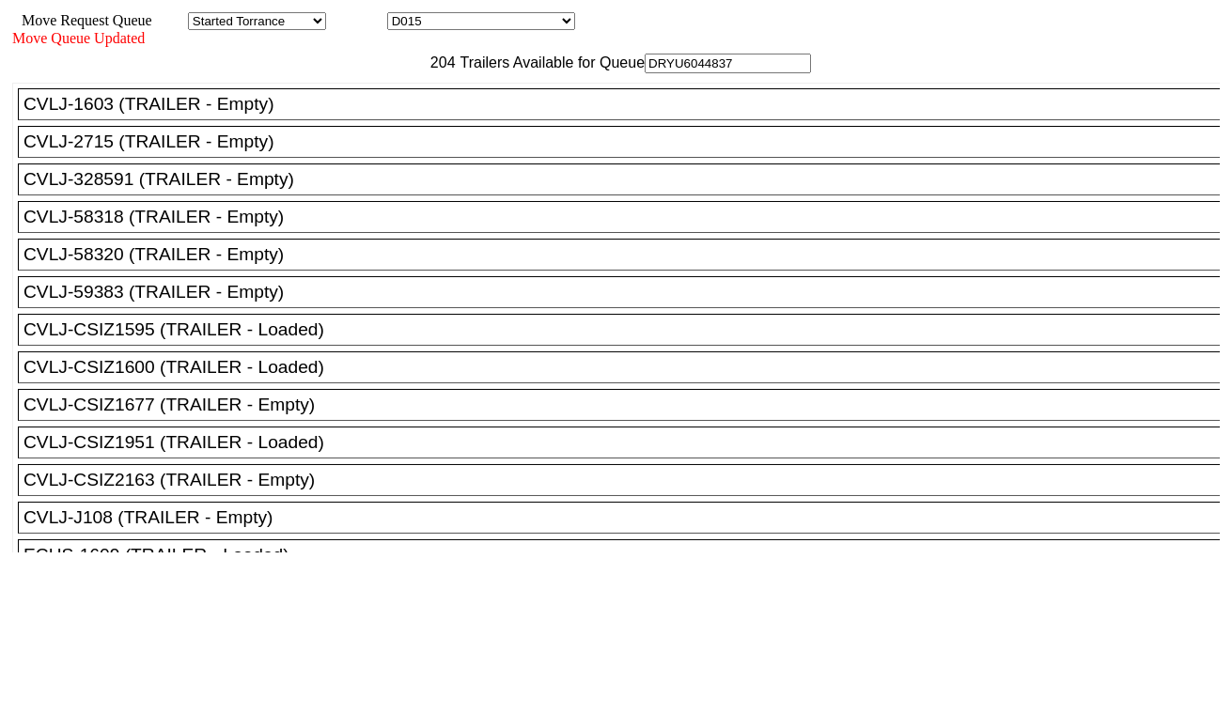
type input "DRYU6044837"
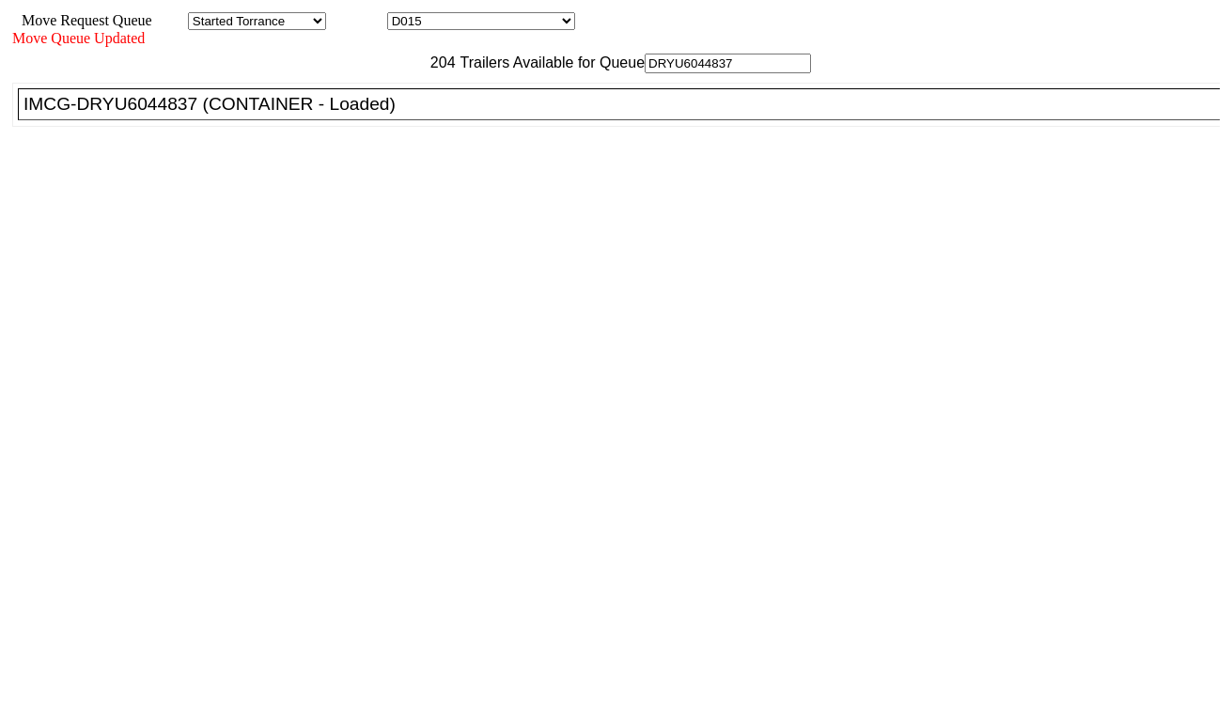
drag, startPoint x: 374, startPoint y: 142, endPoint x: 452, endPoint y: 207, distance: 101.4
click at [374, 115] on div "IMCG-DRYU6044837 (CONTAINER - Loaded)" at bounding box center [627, 104] width 1208 height 21
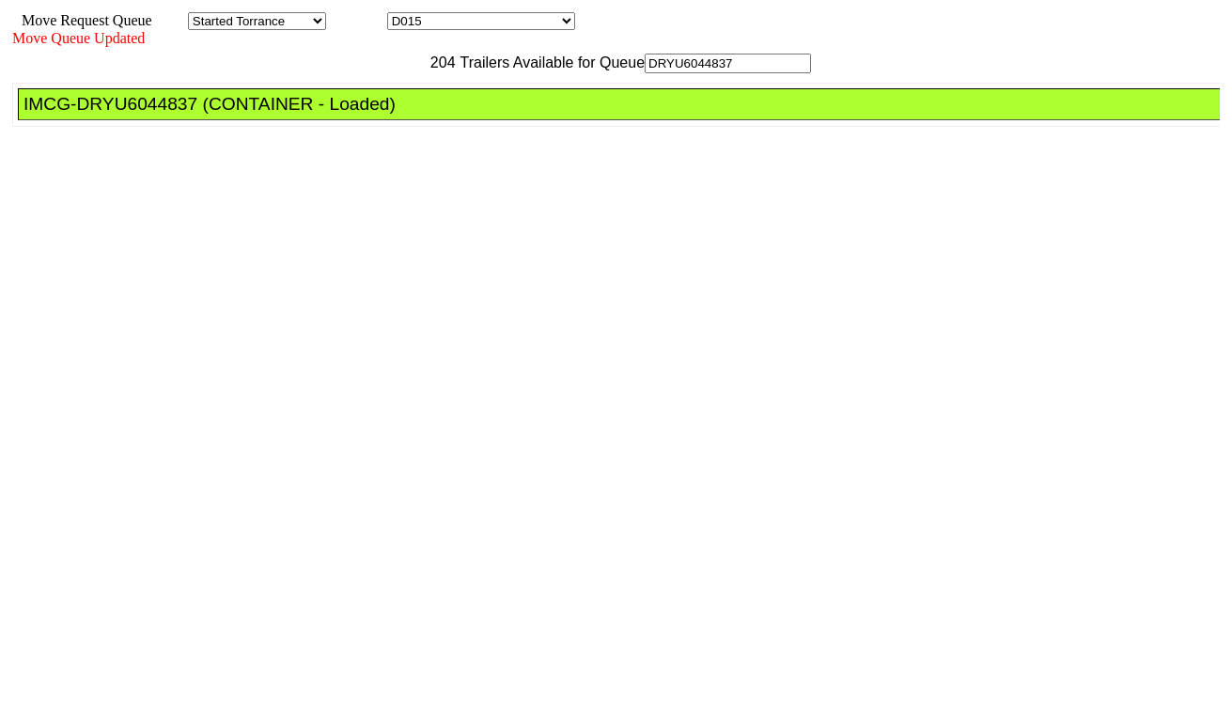
drag, startPoint x: 567, startPoint y: 260, endPoint x: 575, endPoint y: 269, distance: 12.0
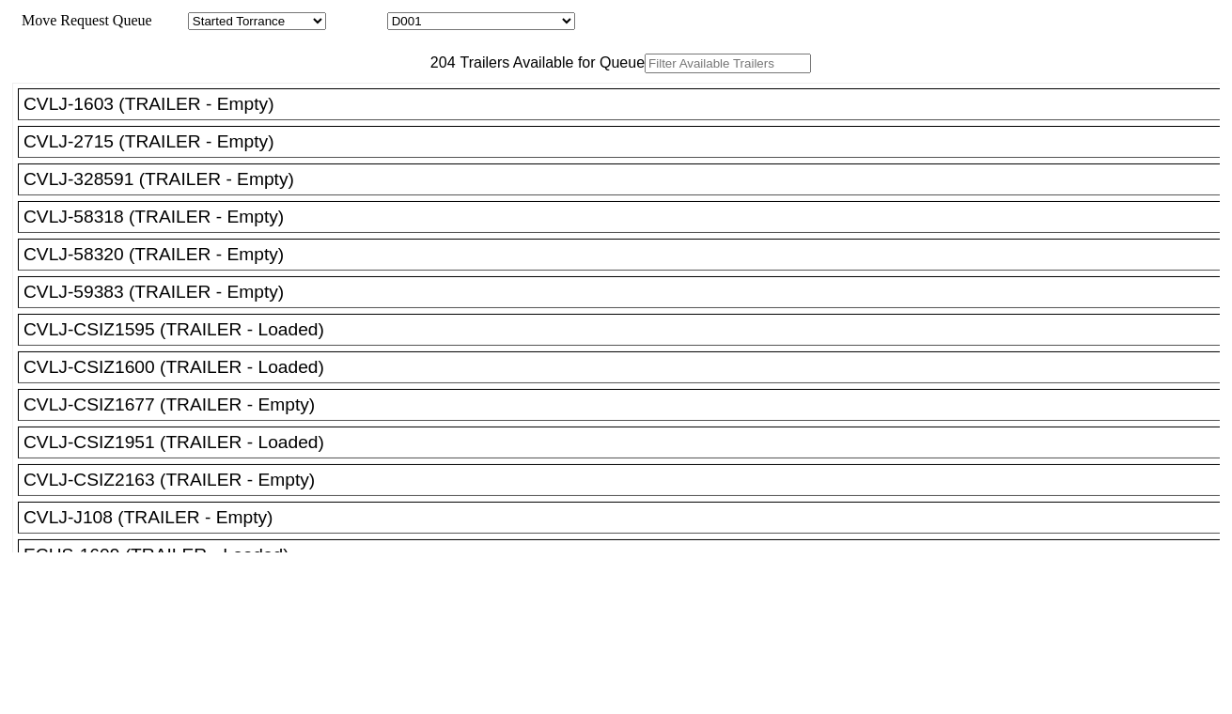
click at [511, 25] on select "D001 D002 D003 D004 D005 D006 D007 D008 D009 D010 D011 D012 D013 D014 D015 D016…" at bounding box center [481, 21] width 188 height 18
select select "3262"
click at [404, 15] on select "D001 D002 D003 D004 D005 D006 D007 D008 D009 D010 D011 D012 D013 D014 D015 D016…" at bounding box center [481, 21] width 188 height 18
click at [645, 73] on input "text" at bounding box center [728, 64] width 166 height 20
paste input "KOCU4783528"
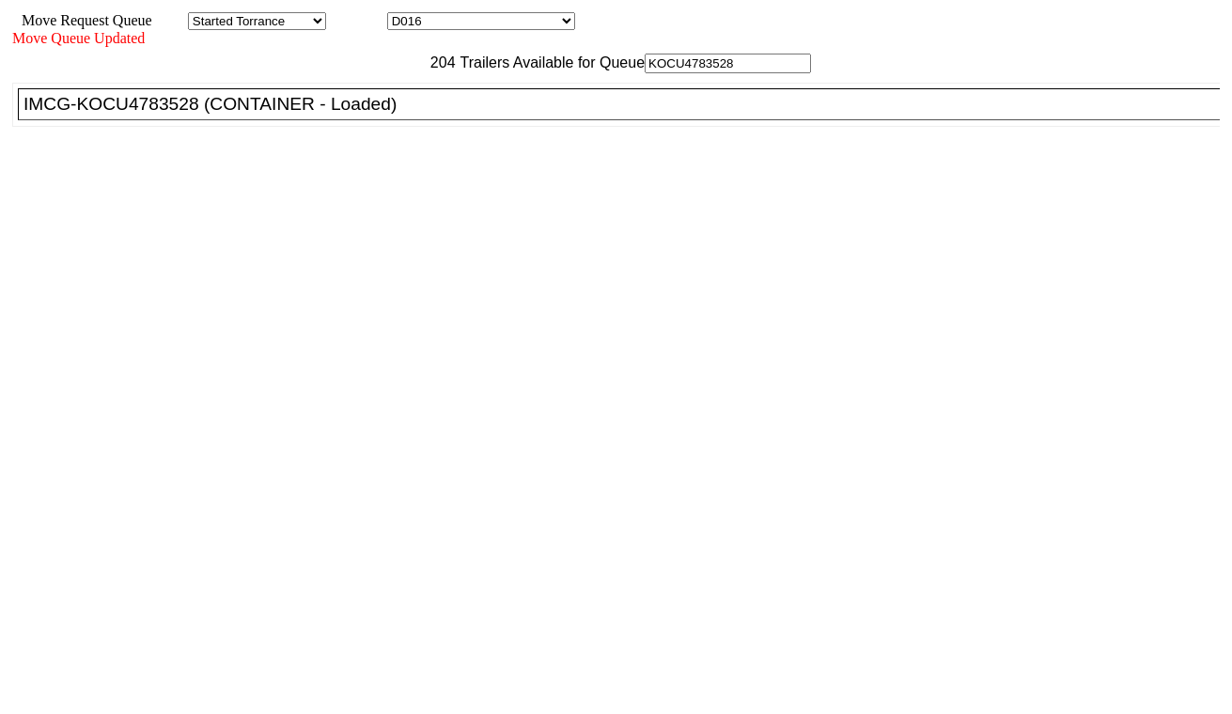
type input "KOCU4783528"
click at [368, 115] on div "IMCG-KOCU4783528 (CONTAINER - Loaded)" at bounding box center [627, 104] width 1208 height 21
